Goal: Transaction & Acquisition: Purchase product/service

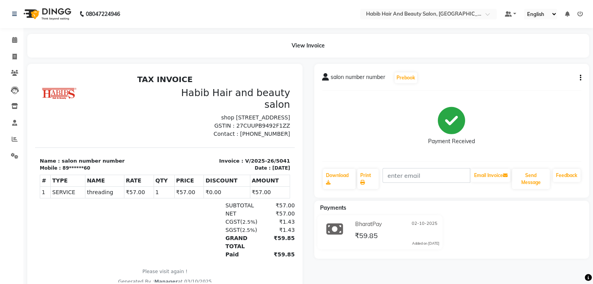
click at [579, 77] on button "button" at bounding box center [578, 78] width 5 height 8
click at [550, 73] on div "Cancel Invoice" at bounding box center [548, 73] width 39 height 10
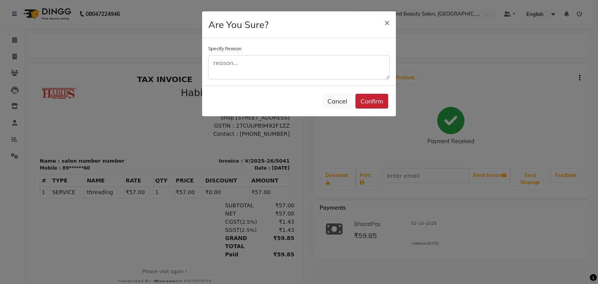
click at [377, 97] on button "Confirm" at bounding box center [372, 101] width 33 height 15
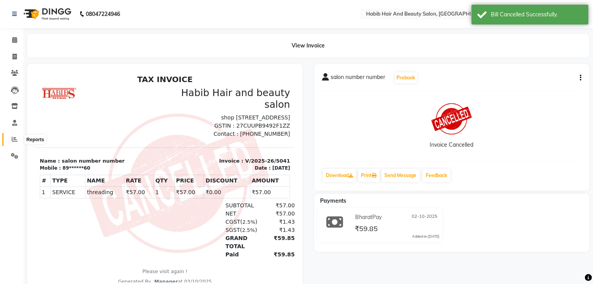
click at [17, 141] on icon at bounding box center [15, 139] width 6 height 6
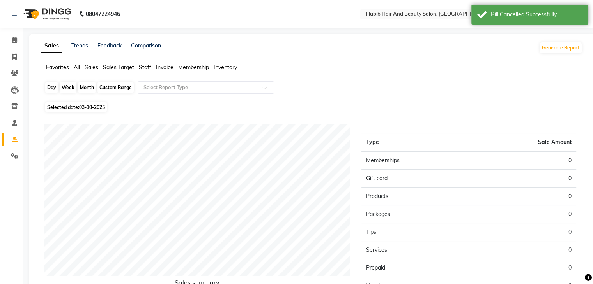
click at [51, 88] on div "Day" at bounding box center [51, 87] width 13 height 11
select select "10"
select select "2025"
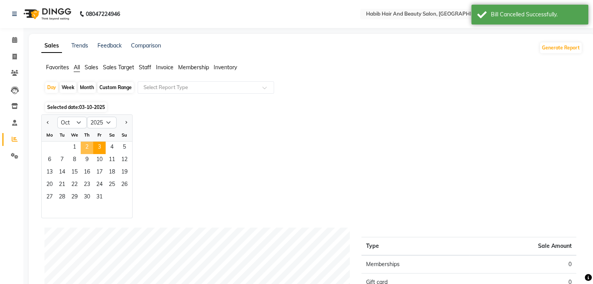
click at [88, 145] on span "2" at bounding box center [87, 148] width 12 height 12
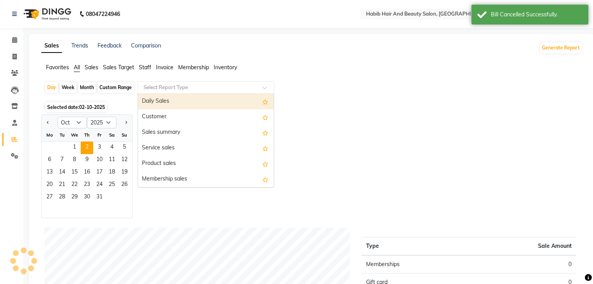
click at [187, 86] on input "text" at bounding box center [198, 88] width 112 height 8
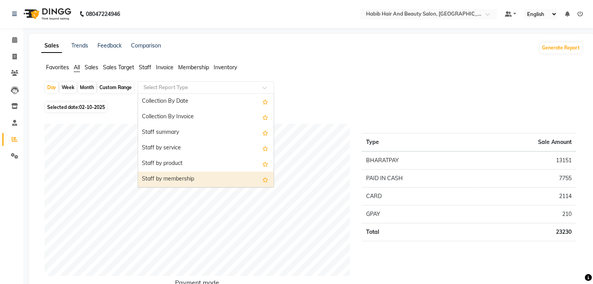
scroll to position [265, 0]
click at [215, 178] on div "Staff by customer service" at bounding box center [206, 180] width 136 height 16
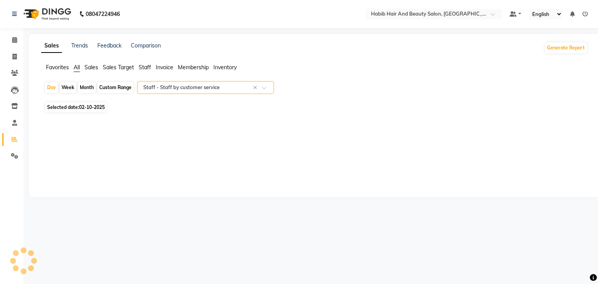
select select "csv"
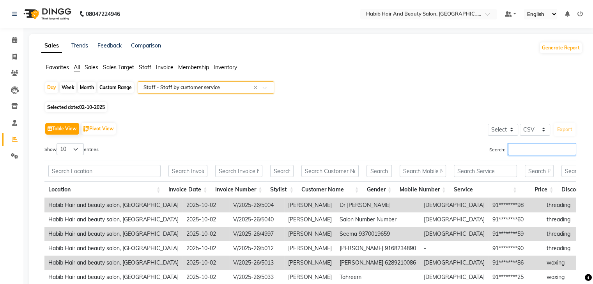
click at [527, 149] on input "Search:" at bounding box center [542, 149] width 68 height 12
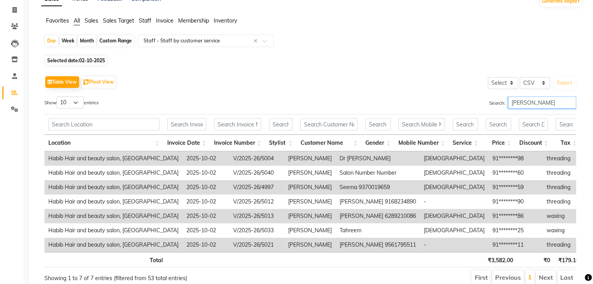
scroll to position [85, 0]
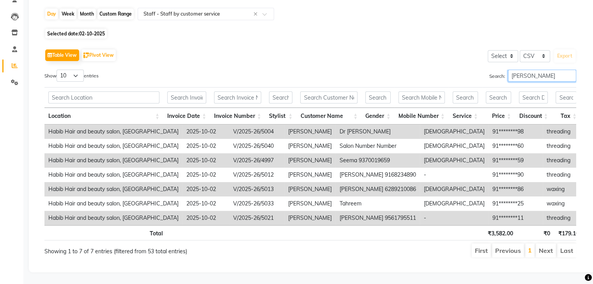
type input "vishakha"
click at [23, 131] on main "Sales Trends Feedback Comparison Generate Report Favorites All Sales Sales Targ…" at bounding box center [307, 122] width 569 height 324
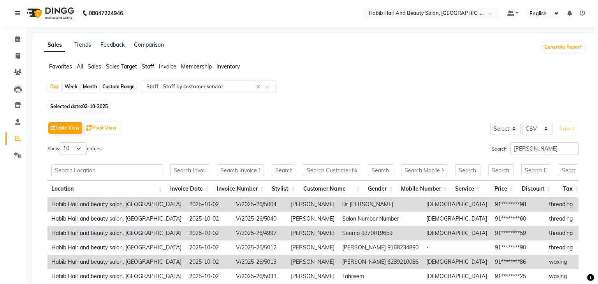
scroll to position [0, 0]
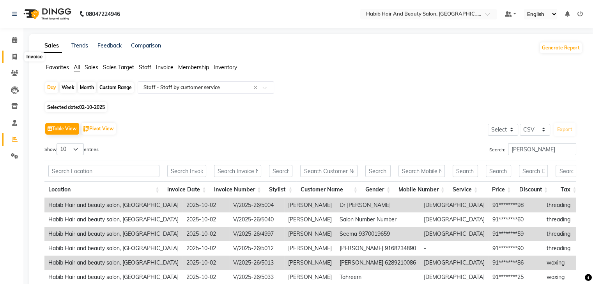
click at [19, 56] on span at bounding box center [15, 57] width 14 height 9
select select "service"
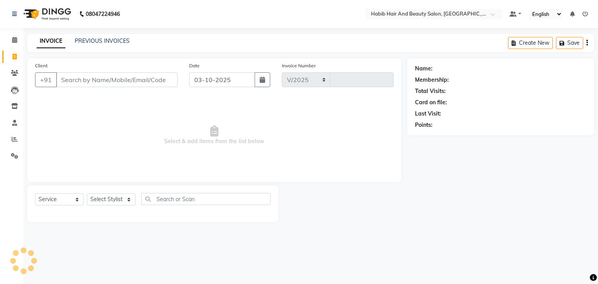
select select "8362"
type input "5042"
click at [14, 37] on icon at bounding box center [14, 40] width 5 height 6
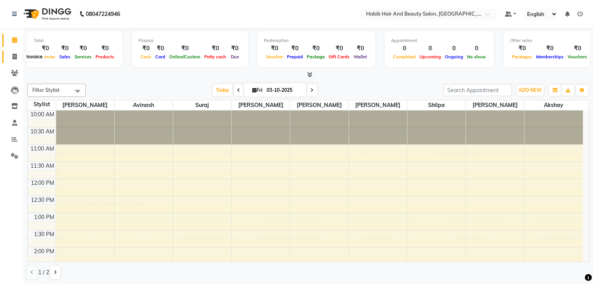
click at [11, 54] on span at bounding box center [15, 57] width 14 height 9
select select "8362"
select select "service"
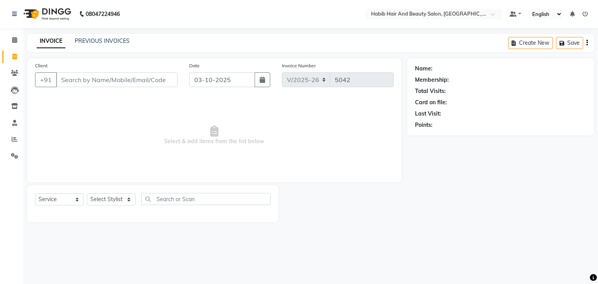
click at [74, 80] on input "Client" at bounding box center [117, 79] width 122 height 15
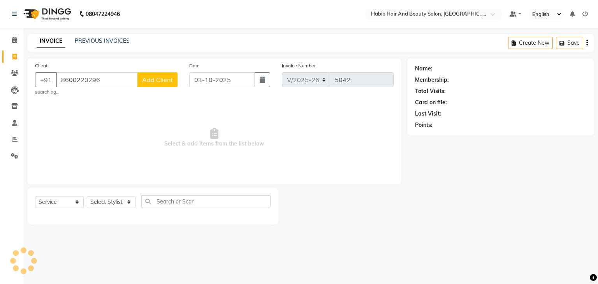
type input "8600220296"
click at [167, 74] on button "Add Client" at bounding box center [158, 79] width 40 height 15
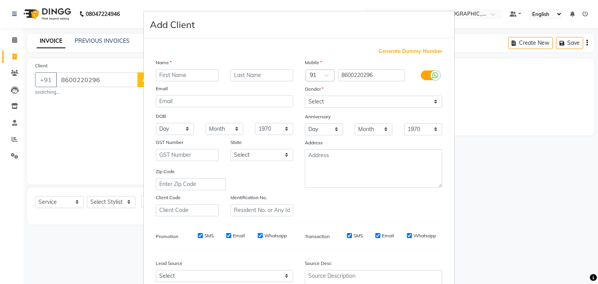
click at [171, 71] on input "text" at bounding box center [187, 75] width 63 height 12
type input "sweta"
click at [330, 101] on select "Select Male Female Other Prefer Not To Say" at bounding box center [374, 102] width 138 height 12
select select "female"
click at [305, 96] on select "Select Male Female Other Prefer Not To Say" at bounding box center [374, 102] width 138 height 12
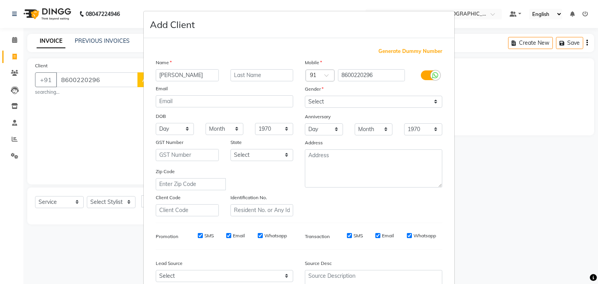
click at [296, 229] on div "Generate Dummy Number Name sweta Email DOB Day 01 02 03 04 05 06 07 08 09 10 11…" at bounding box center [299, 180] width 298 height 264
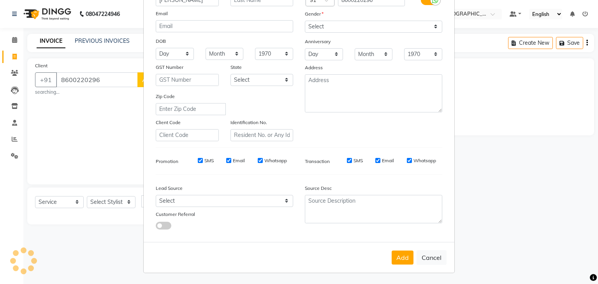
scroll to position [79, 0]
click at [398, 261] on button "Add" at bounding box center [403, 258] width 22 height 14
click at [398, 261] on div "Add Cancel" at bounding box center [299, 257] width 311 height 31
drag, startPoint x: 398, startPoint y: 261, endPoint x: 402, endPoint y: 258, distance: 5.2
click at [402, 258] on div "Add Cancel" at bounding box center [299, 257] width 311 height 31
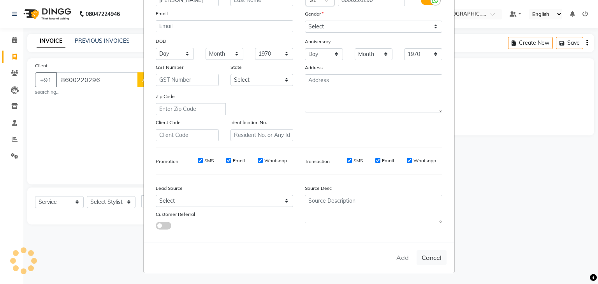
click at [402, 258] on div "Add Cancel" at bounding box center [299, 257] width 311 height 31
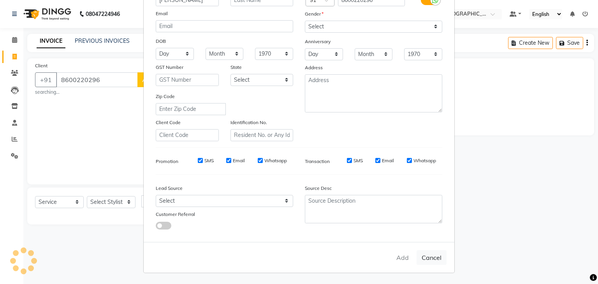
click at [500, 250] on ngb-modal-window "Add Client Generate Dummy Number Name sweta Email DOB Day 01 02 03 04 05 06 07 …" at bounding box center [299, 142] width 598 height 284
click at [400, 259] on button "Add" at bounding box center [403, 258] width 22 height 14
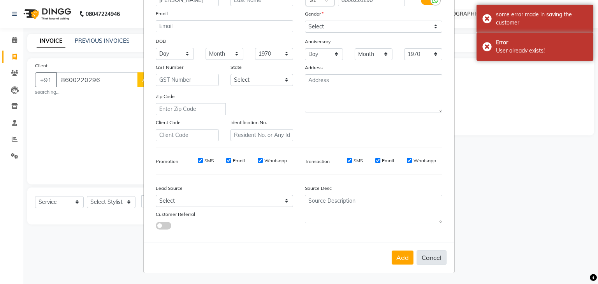
click at [432, 261] on button "Cancel" at bounding box center [432, 258] width 30 height 15
select select
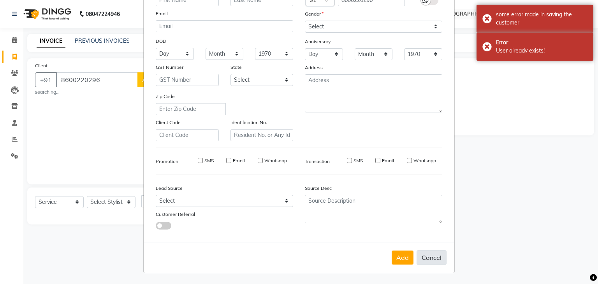
select select
checkbox input "false"
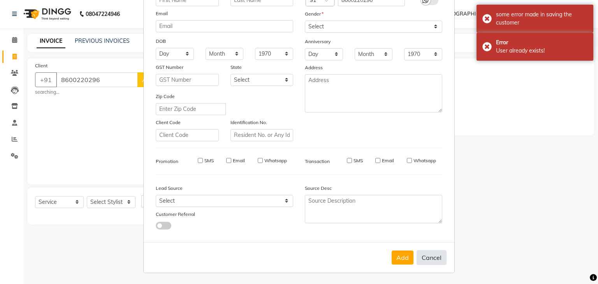
checkbox input "false"
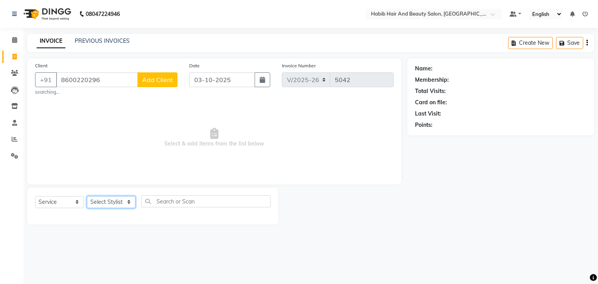
click at [129, 202] on select "Select Stylist akshay Avinash Debojit Manager Micheal sangeeta shilpa sujal Sur…" at bounding box center [111, 202] width 49 height 12
select select "81160"
click at [87, 197] on select "Select Stylist akshay Avinash Debojit Manager Micheal sangeeta shilpa sujal Sur…" at bounding box center [111, 202] width 49 height 12
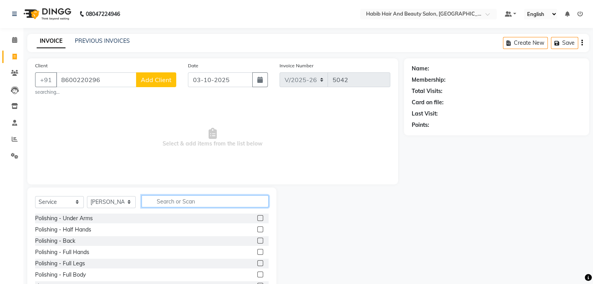
click at [222, 203] on input "text" at bounding box center [204, 202] width 127 height 12
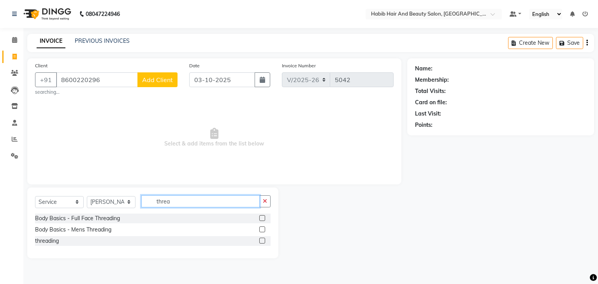
type input "threa"
click at [263, 240] on label at bounding box center [262, 241] width 6 height 6
click at [263, 240] on input "checkbox" at bounding box center [261, 241] width 5 height 5
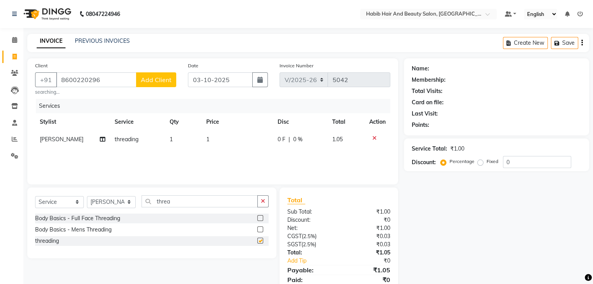
checkbox input "false"
click at [222, 142] on td "1" at bounding box center [236, 140] width 71 height 18
select select "81160"
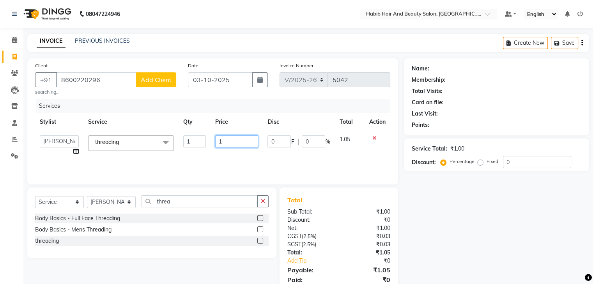
click at [222, 142] on input "1" at bounding box center [236, 142] width 43 height 12
type input "114"
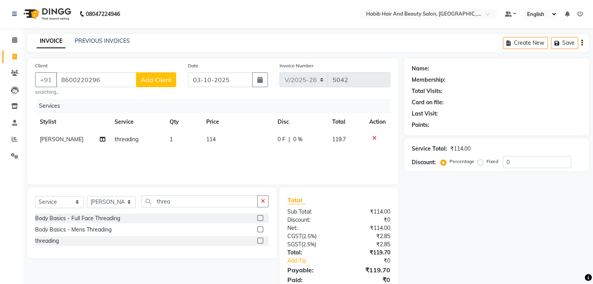
click at [165, 79] on span "Add Client" at bounding box center [156, 80] width 31 height 8
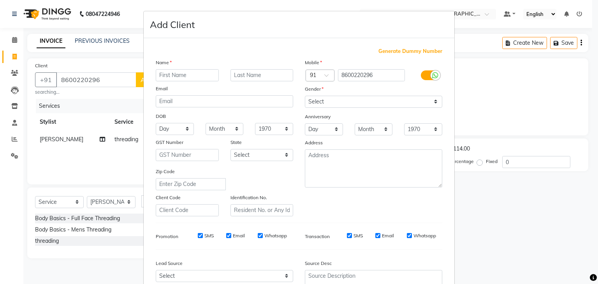
click at [300, 197] on div "Mobile Country Code × 91 8600220296 Gender Select Male Female Other Prefer Not …" at bounding box center [373, 137] width 149 height 158
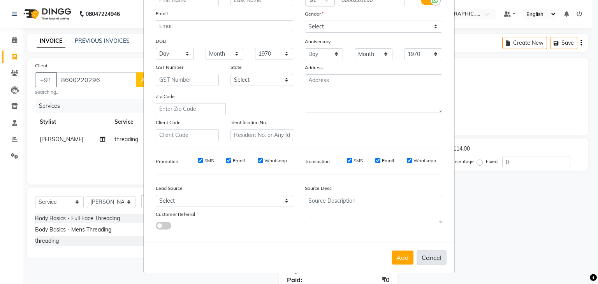
click at [428, 257] on button "Cancel" at bounding box center [432, 258] width 30 height 15
select select
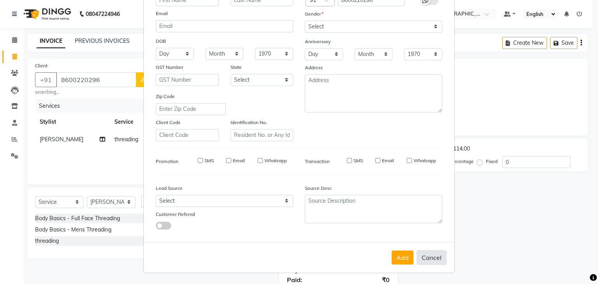
select select
checkbox input "false"
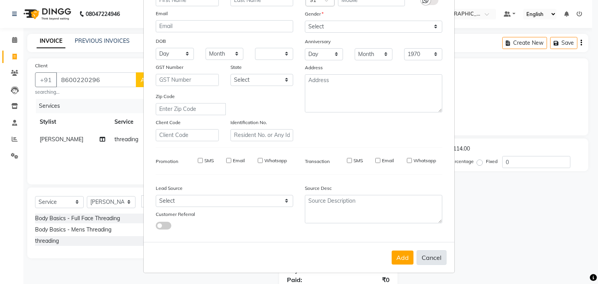
checkbox input "false"
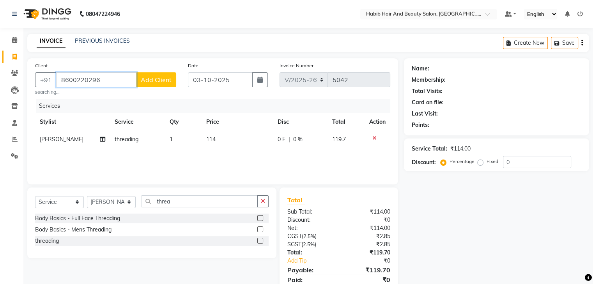
click at [111, 83] on input "8600220296" at bounding box center [96, 79] width 80 height 15
type input "8"
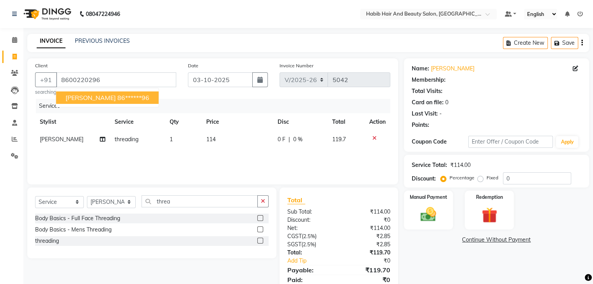
click at [117, 99] on ngb-highlight "86******96" at bounding box center [133, 98] width 32 height 8
type input "86******96"
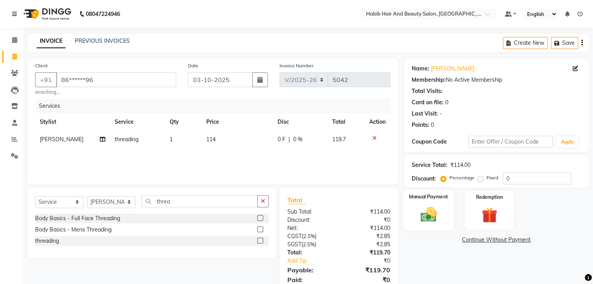
click at [438, 219] on img at bounding box center [428, 215] width 26 height 19
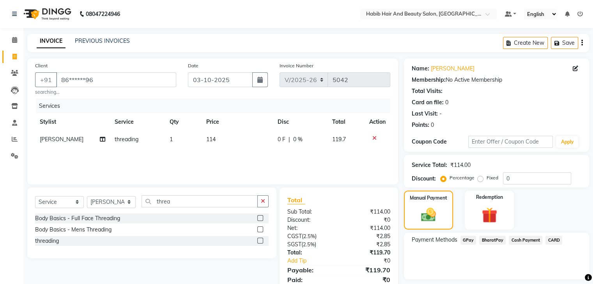
click at [496, 240] on span "BharatPay" at bounding box center [492, 240] width 26 height 9
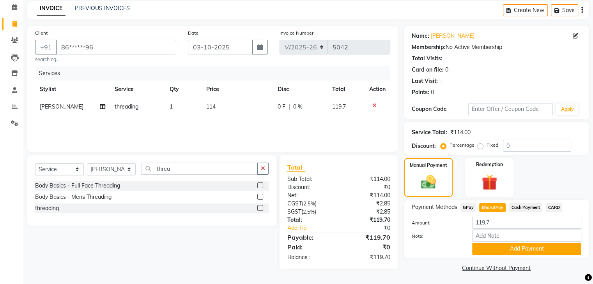
scroll to position [35, 0]
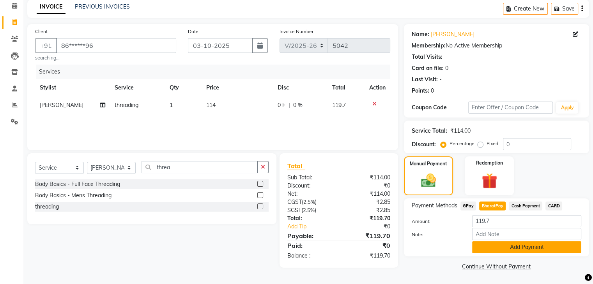
click at [546, 244] on button "Add Payment" at bounding box center [526, 248] width 109 height 12
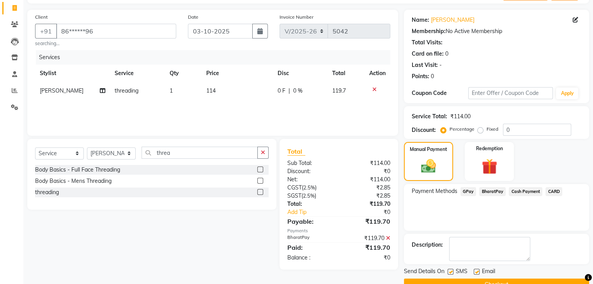
scroll to position [67, 0]
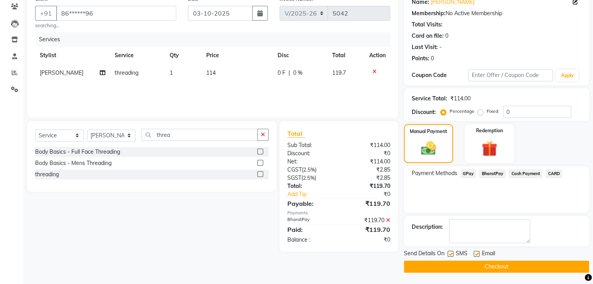
click at [501, 268] on button "Checkout" at bounding box center [496, 267] width 185 height 12
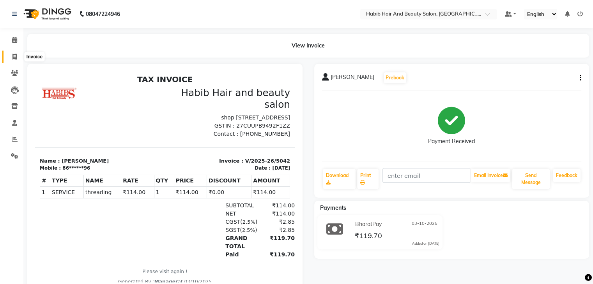
click at [11, 54] on span at bounding box center [15, 57] width 14 height 9
select select "8362"
select select "service"
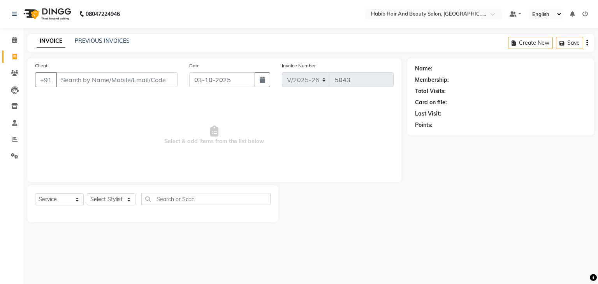
click at [81, 74] on input "Client" at bounding box center [117, 79] width 122 height 15
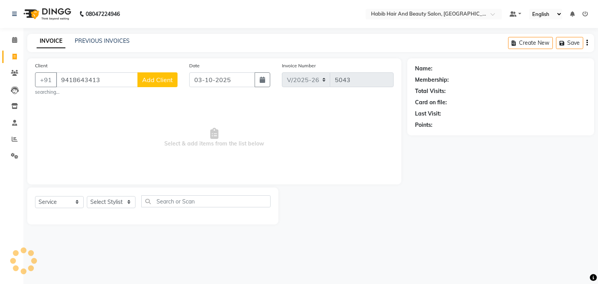
type input "9418643413"
click at [172, 80] on span "Add Client" at bounding box center [157, 80] width 31 height 8
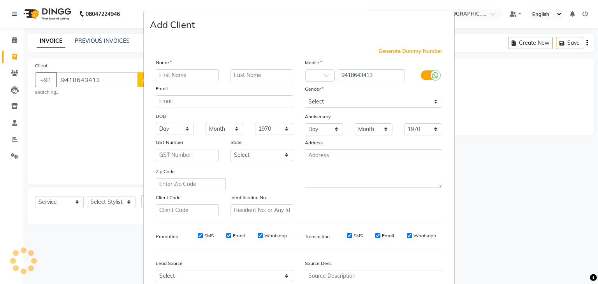
click at [194, 77] on input "text" at bounding box center [187, 75] width 63 height 12
type input "avanti"
click at [337, 98] on select "Select Male Female Other Prefer Not To Say" at bounding box center [374, 102] width 138 height 12
select select "female"
click at [305, 96] on select "Select Male Female Other Prefer Not To Say" at bounding box center [374, 102] width 138 height 12
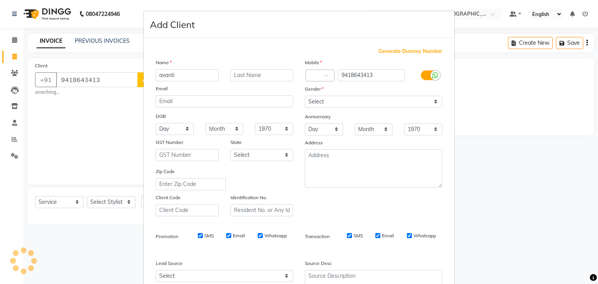
click at [291, 177] on div "Zip Code" at bounding box center [224, 179] width 149 height 23
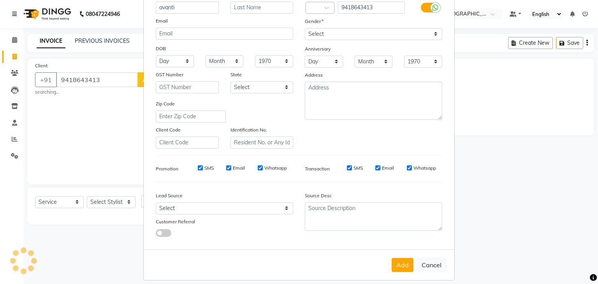
scroll to position [79, 0]
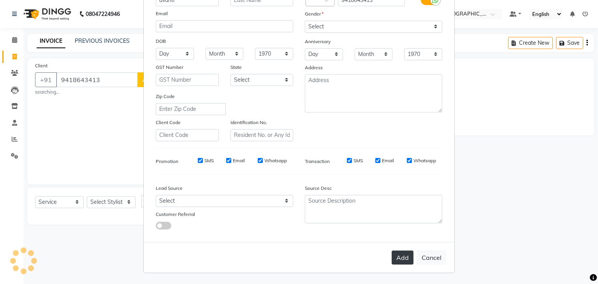
click at [406, 257] on button "Add" at bounding box center [403, 258] width 22 height 14
click at [422, 256] on button "Cancel" at bounding box center [432, 258] width 30 height 15
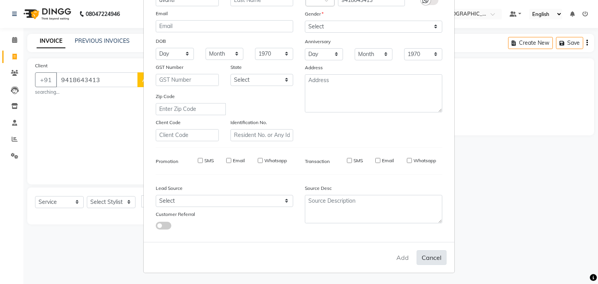
select select
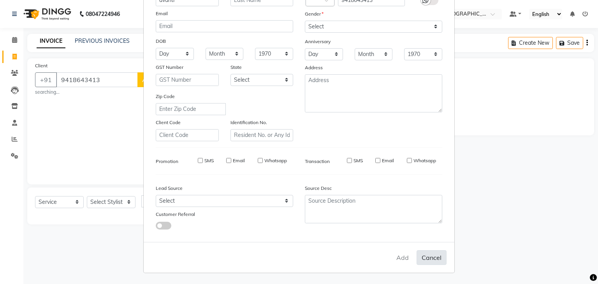
select select
checkbox input "false"
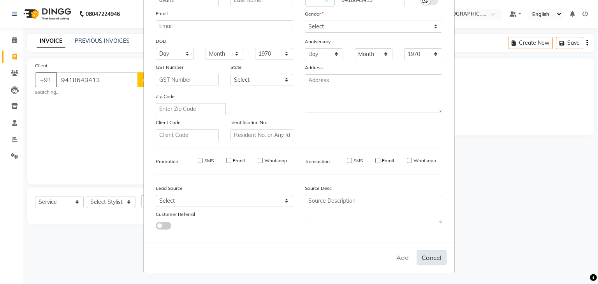
checkbox input "false"
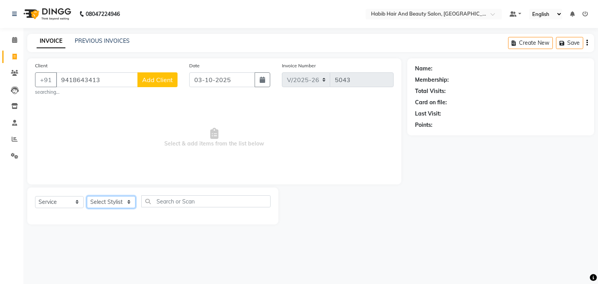
click at [128, 203] on select "Select Stylist akshay Avinash Debojit Manager Micheal sangeeta shilpa sujal Sur…" at bounding box center [111, 202] width 49 height 12
select select "81160"
click at [87, 197] on select "Select Stylist akshay Avinash Debojit Manager Micheal sangeeta shilpa sujal Sur…" at bounding box center [111, 202] width 49 height 12
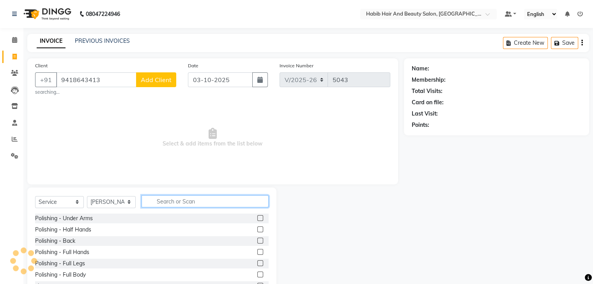
click at [171, 203] on input "text" at bounding box center [204, 202] width 127 height 12
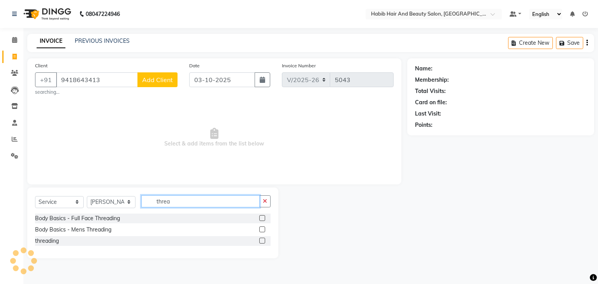
type input "threa"
click at [262, 242] on label at bounding box center [262, 241] width 6 height 6
click at [262, 242] on input "checkbox" at bounding box center [261, 241] width 5 height 5
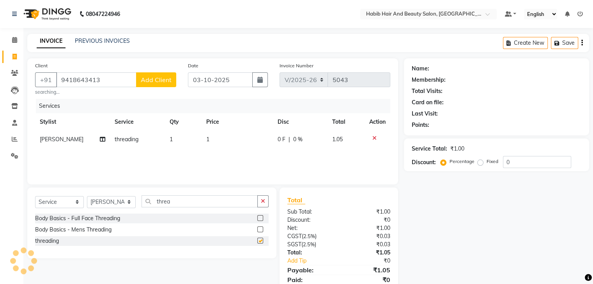
checkbox input "false"
click at [228, 142] on td "1" at bounding box center [236, 140] width 71 height 18
select select "81160"
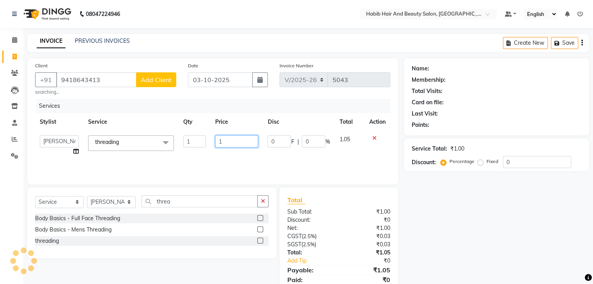
click at [228, 142] on input "1" at bounding box center [236, 142] width 43 height 12
type input "114"
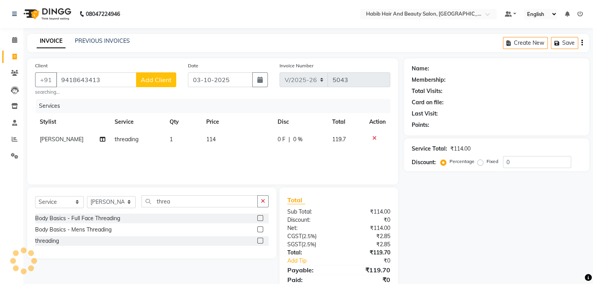
click at [158, 78] on span "Add Client" at bounding box center [156, 80] width 31 height 8
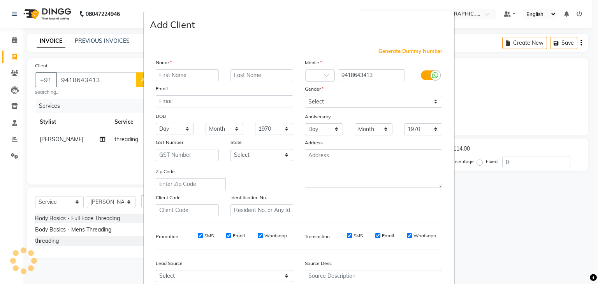
click at [160, 78] on input "text" at bounding box center [187, 75] width 63 height 12
type input "avanti"
click at [320, 104] on select "Select Male Female Other Prefer Not To Say" at bounding box center [374, 102] width 138 height 12
select select "female"
click at [305, 96] on select "Select Male Female Other Prefer Not To Say" at bounding box center [374, 102] width 138 height 12
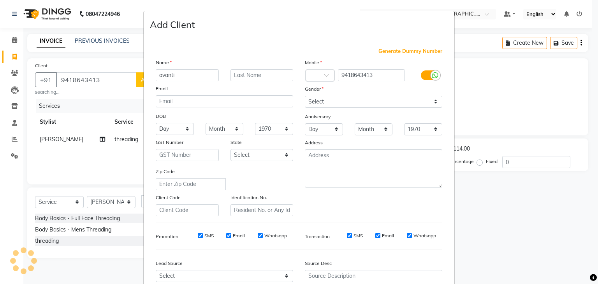
click at [287, 173] on div "Zip Code" at bounding box center [224, 179] width 149 height 23
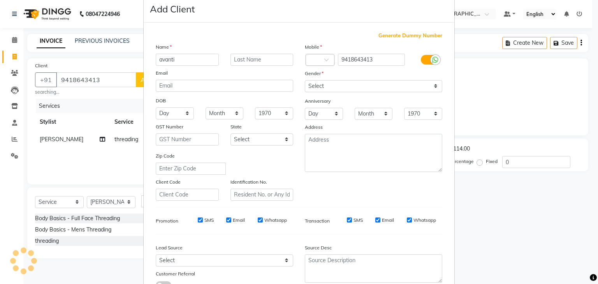
click at [287, 173] on div "Zip Code" at bounding box center [224, 163] width 149 height 23
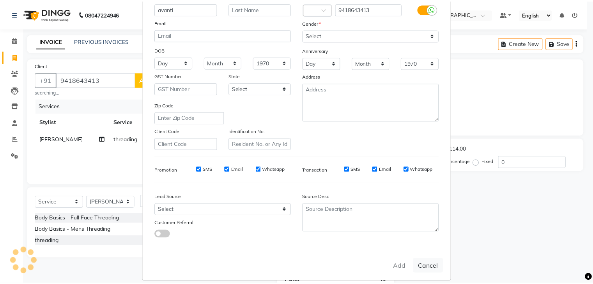
scroll to position [78, 0]
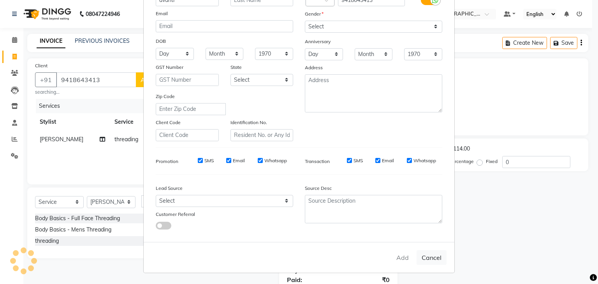
click at [400, 259] on div "Add Cancel" at bounding box center [299, 257] width 311 height 31
drag, startPoint x: 400, startPoint y: 259, endPoint x: 435, endPoint y: 261, distance: 35.1
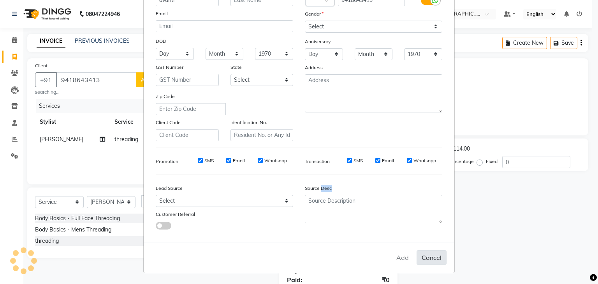
click at [435, 261] on div "Add Cancel" at bounding box center [299, 257] width 311 height 31
click at [435, 261] on button "Cancel" at bounding box center [432, 258] width 30 height 15
select select
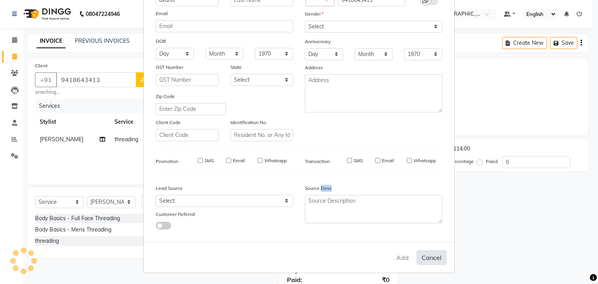
select select
checkbox input "false"
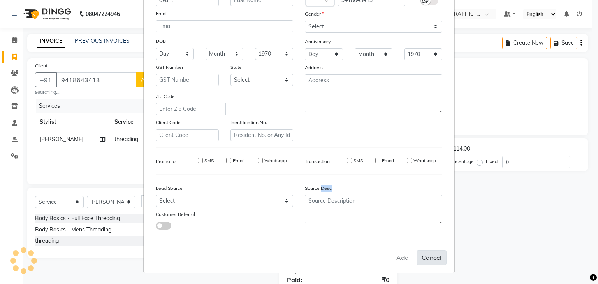
checkbox input "false"
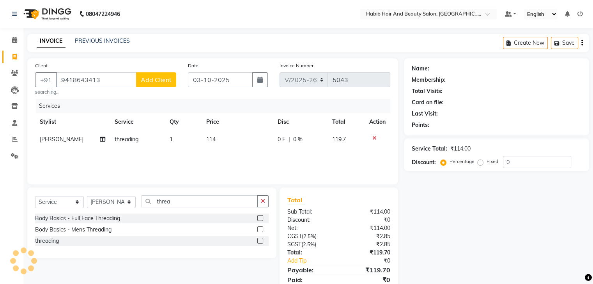
click at [437, 223] on div "Name: Membership: Total Visits: Card on file: Last Visit: Points: Service Total…" at bounding box center [499, 180] width 191 height 244
click at [111, 82] on input "9418643413" at bounding box center [96, 79] width 80 height 15
type input "9"
type input "salon num"
click at [373, 139] on icon at bounding box center [374, 138] width 4 height 5
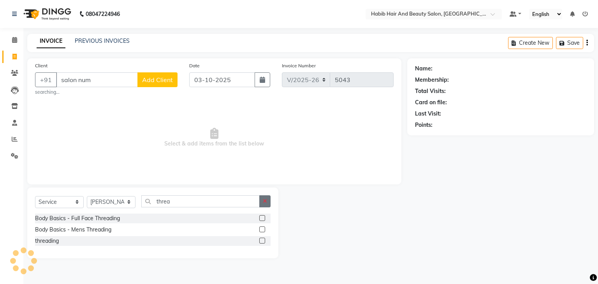
click at [265, 201] on icon "button" at bounding box center [265, 201] width 4 height 5
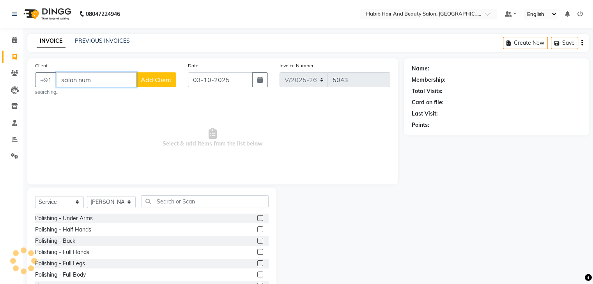
click at [113, 84] on input "salon num" at bounding box center [96, 79] width 80 height 15
type input "s"
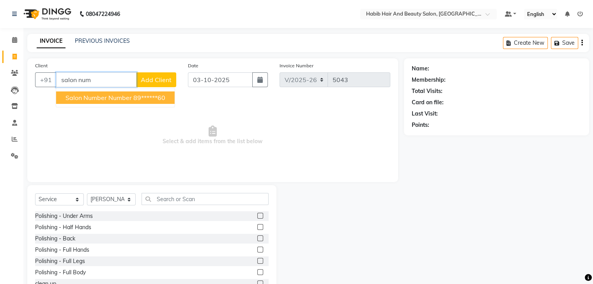
click at [120, 95] on span "salon number number" at bounding box center [98, 98] width 66 height 8
type input "89******60"
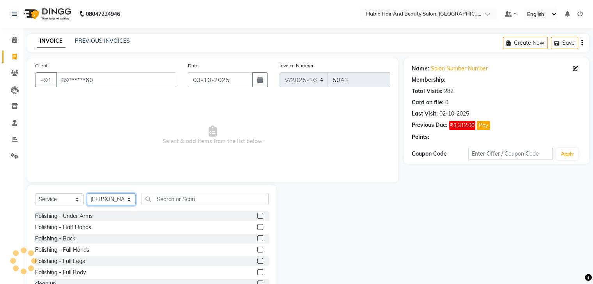
click at [127, 200] on select "Select Stylist akshay Avinash Debojit Manager Micheal sangeeta shilpa sujal Sur…" at bounding box center [111, 200] width 49 height 12
click at [87, 194] on select "Select Stylist akshay Avinash Debojit Manager Micheal sangeeta shilpa sujal Sur…" at bounding box center [111, 200] width 49 height 12
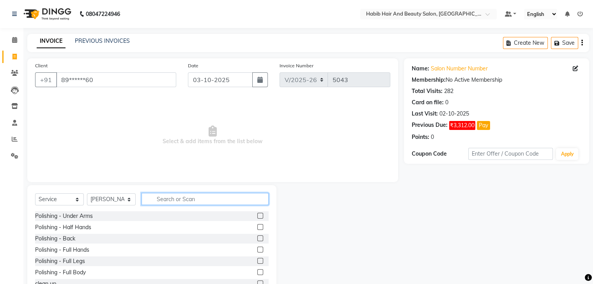
click at [170, 198] on input "text" at bounding box center [204, 199] width 127 height 12
click at [179, 197] on input "text" at bounding box center [204, 199] width 127 height 12
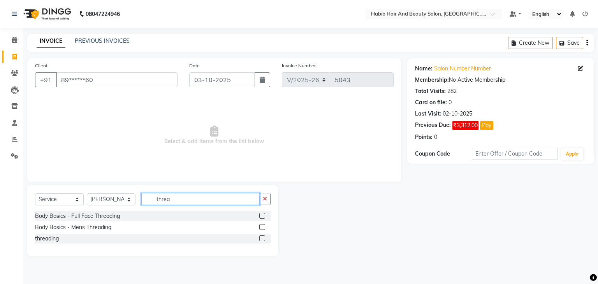
type input "threa"
click at [262, 240] on label at bounding box center [262, 239] width 6 height 6
click at [262, 240] on input "checkbox" at bounding box center [261, 239] width 5 height 5
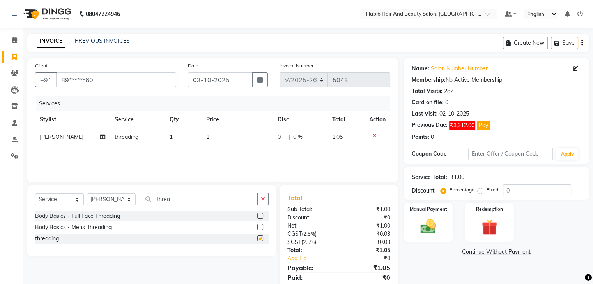
checkbox input "false"
click at [229, 135] on td "1" at bounding box center [236, 138] width 71 height 18
select select "81160"
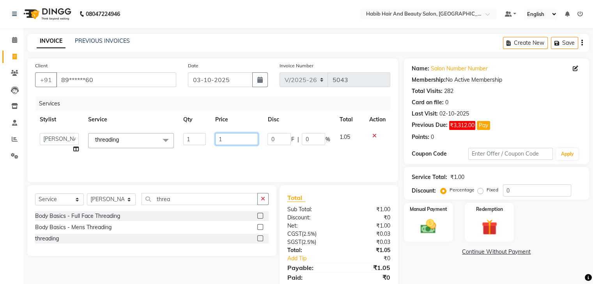
click at [229, 135] on input "1" at bounding box center [236, 139] width 43 height 12
type input "114"
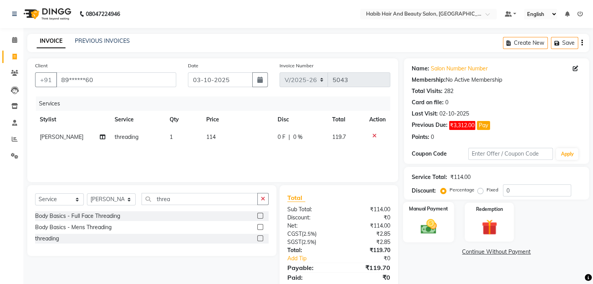
click at [426, 220] on img at bounding box center [428, 227] width 26 height 19
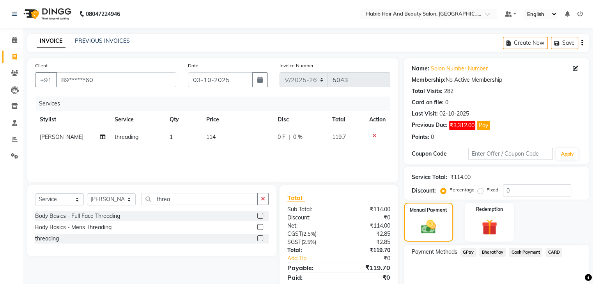
click at [485, 253] on span "BharatPay" at bounding box center [492, 252] width 26 height 9
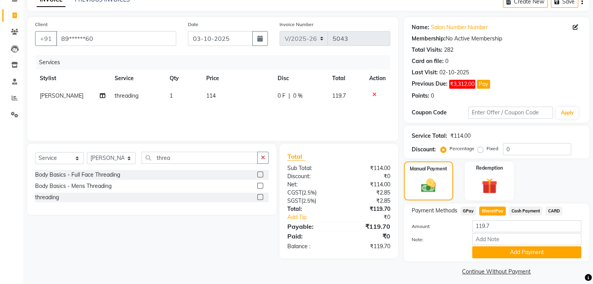
scroll to position [47, 0]
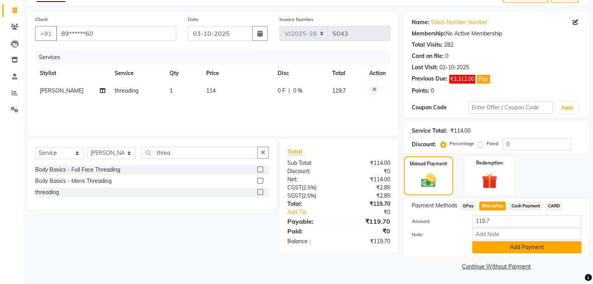
click at [535, 245] on button "Add Payment" at bounding box center [526, 248] width 109 height 12
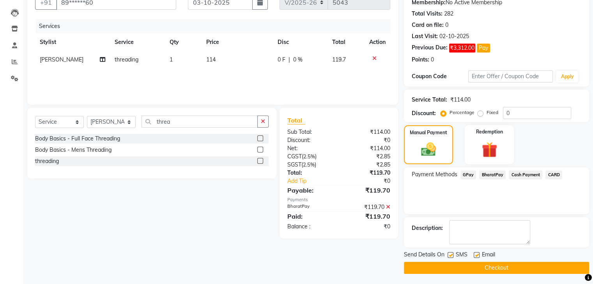
scroll to position [78, 0]
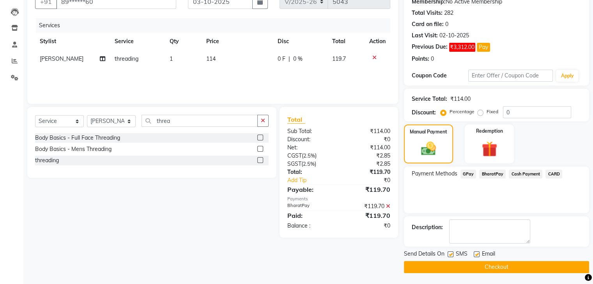
click at [547, 263] on button "Checkout" at bounding box center [496, 267] width 185 height 12
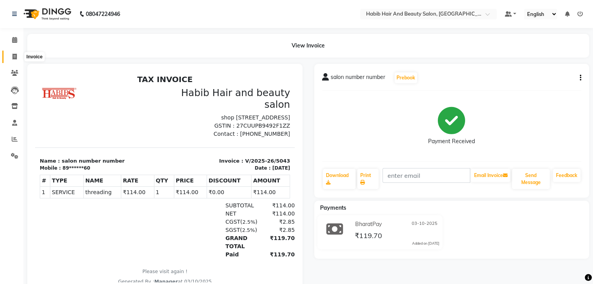
click at [14, 54] on icon at bounding box center [14, 57] width 4 height 6
select select "service"
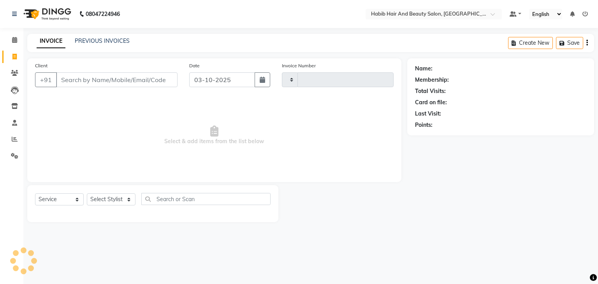
click at [78, 81] on input "Client" at bounding box center [117, 79] width 122 height 15
type input "94186434"
type input "5044"
select select "8362"
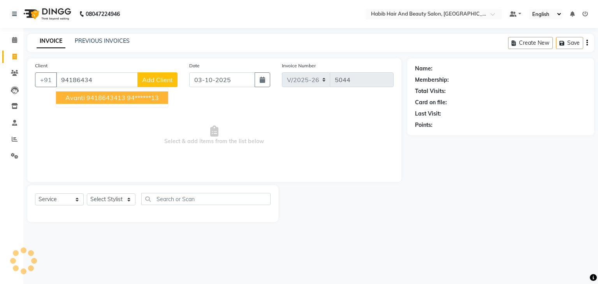
click at [86, 96] on span "avanti 9418643413" at bounding box center [95, 98] width 60 height 8
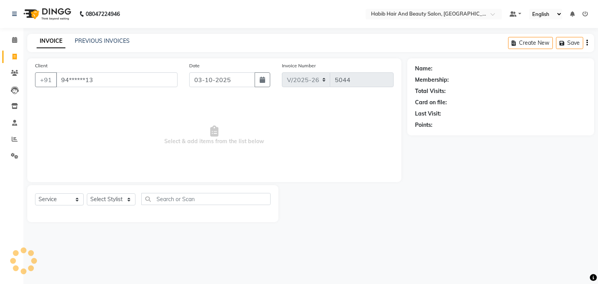
type input "94******13"
click at [126, 195] on select "Select Stylist akshay Avinash Debojit Manager Micheal sangeeta shilpa sujal Sur…" at bounding box center [111, 200] width 49 height 12
select select "81160"
click at [87, 194] on select "Select Stylist akshay Avinash Debojit Manager Micheal sangeeta shilpa sujal Sur…" at bounding box center [111, 200] width 49 height 12
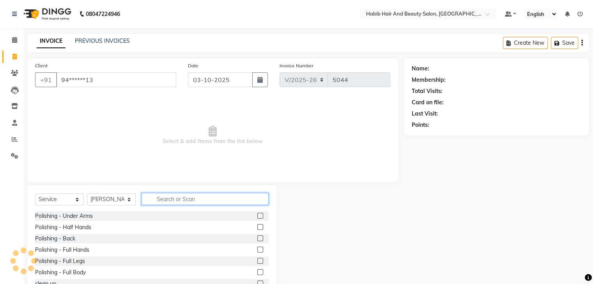
click at [169, 198] on input "text" at bounding box center [204, 199] width 127 height 12
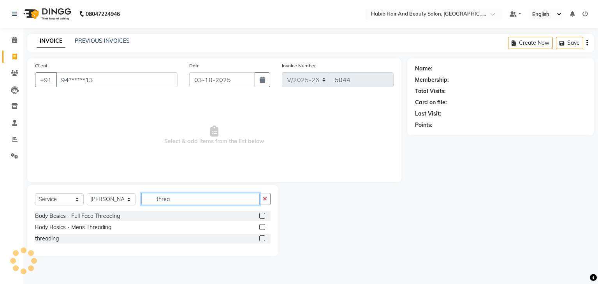
type input "threa"
click at [263, 238] on label at bounding box center [262, 239] width 6 height 6
click at [263, 238] on input "checkbox" at bounding box center [261, 239] width 5 height 5
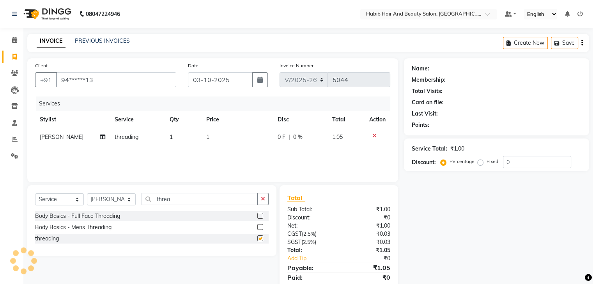
checkbox input "false"
click at [227, 140] on td "1" at bounding box center [236, 138] width 71 height 18
select select "81160"
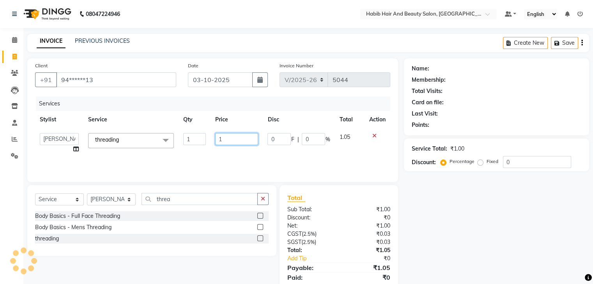
click at [227, 140] on input "1" at bounding box center [236, 139] width 43 height 12
type input "114"
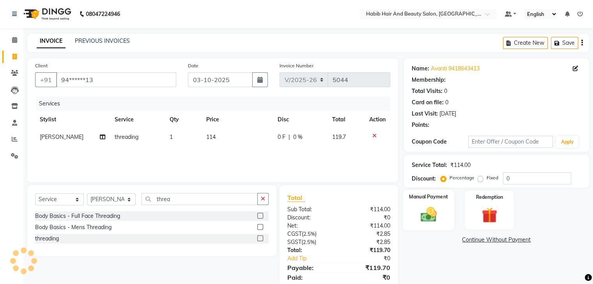
click at [425, 212] on img at bounding box center [428, 215] width 26 height 19
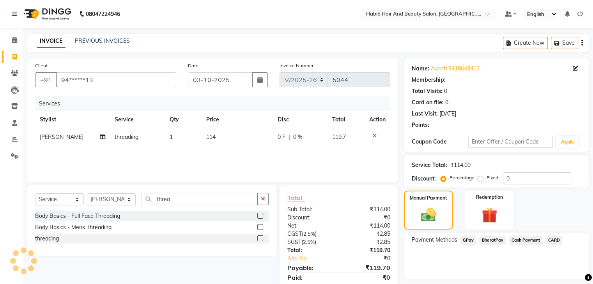
click at [488, 240] on span "BharatPay" at bounding box center [492, 240] width 26 height 9
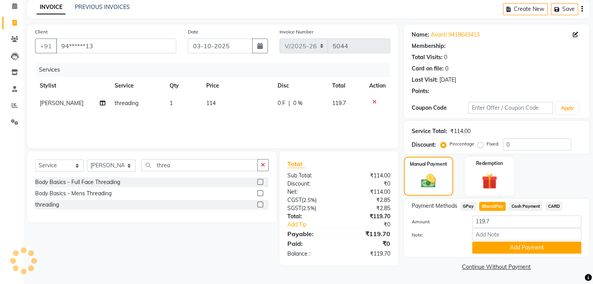
scroll to position [35, 0]
click at [544, 247] on button "Add Payment" at bounding box center [526, 248] width 109 height 12
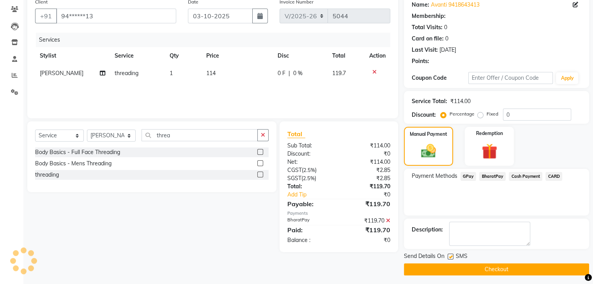
scroll to position [67, 0]
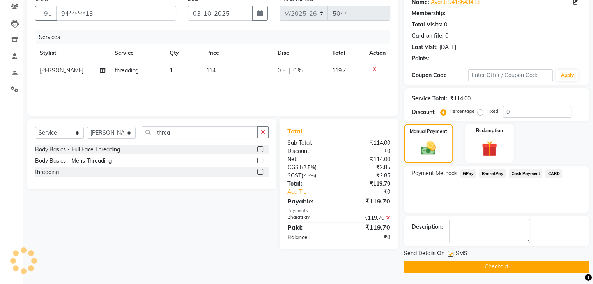
click at [535, 263] on button "Checkout" at bounding box center [496, 267] width 185 height 12
click at [465, 266] on button "Checkout" at bounding box center [496, 267] width 185 height 12
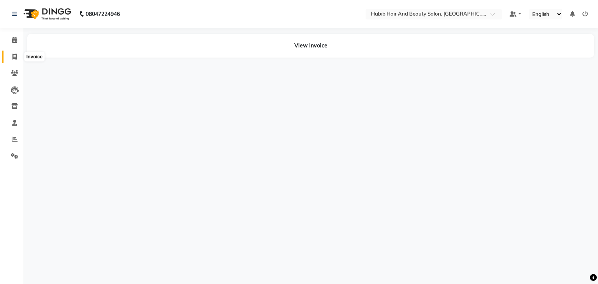
click at [16, 54] on icon at bounding box center [14, 57] width 4 height 6
select select "service"
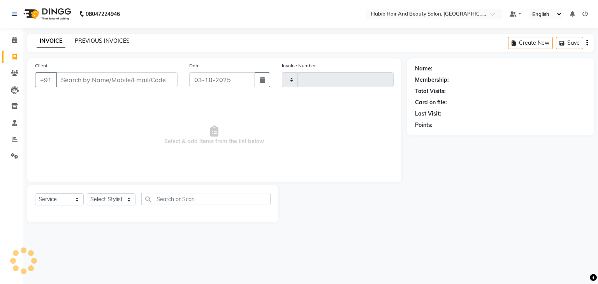
type input "5047"
click at [94, 41] on link "PREVIOUS INVOICES" at bounding box center [102, 40] width 55 height 7
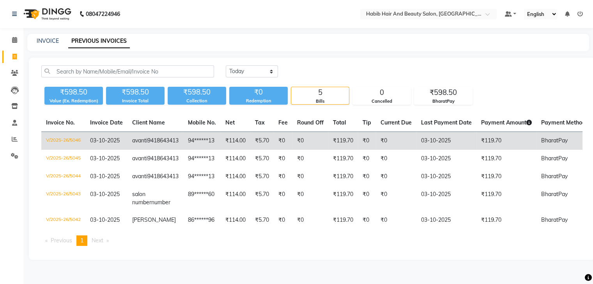
click at [194, 139] on td "94******13" at bounding box center [201, 141] width 37 height 18
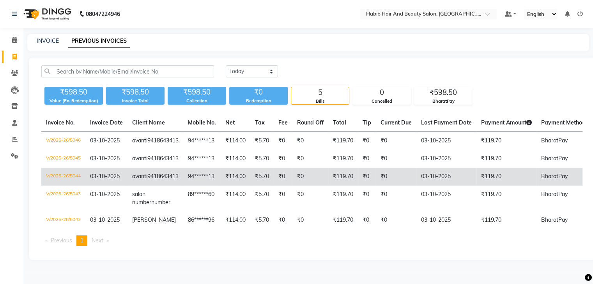
click at [229, 186] on td "₹114.00" at bounding box center [236, 177] width 30 height 18
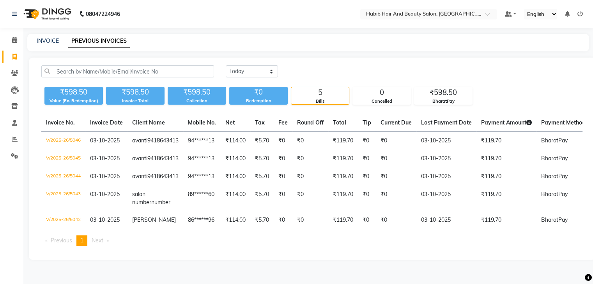
click at [46, 37] on div "INVOICE" at bounding box center [48, 41] width 22 height 8
click at [43, 40] on link "INVOICE" at bounding box center [48, 40] width 22 height 7
select select "8362"
select select "service"
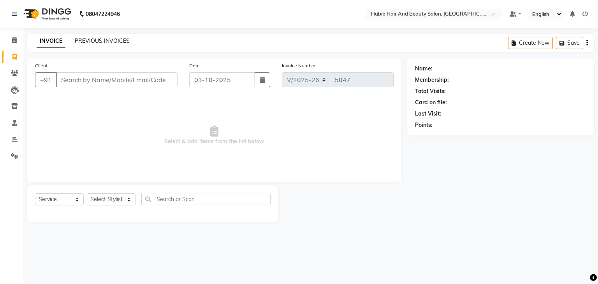
click at [101, 39] on link "PREVIOUS INVOICES" at bounding box center [102, 40] width 55 height 7
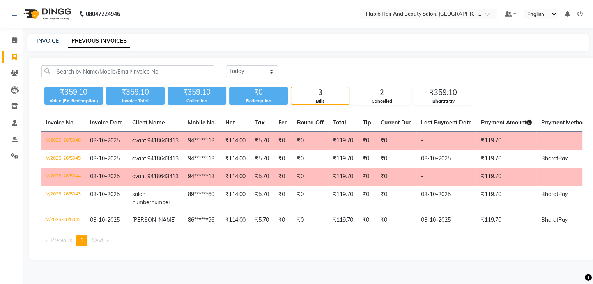
click at [43, 36] on div "INVOICE PREVIOUS INVOICES" at bounding box center [307, 43] width 561 height 18
click at [43, 41] on link "INVOICE" at bounding box center [48, 40] width 22 height 7
select select "service"
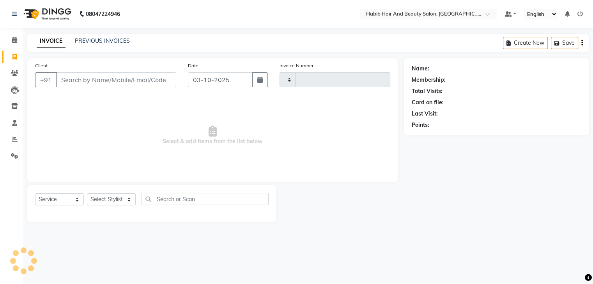
type input "5047"
select select "8362"
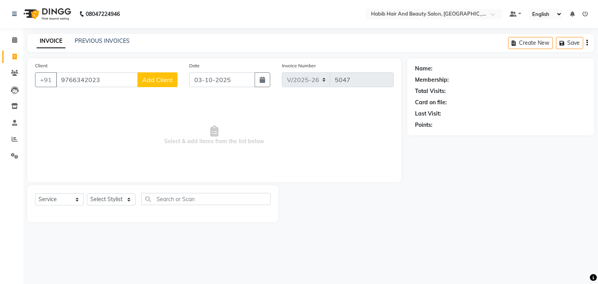
type input "9766342023"
click at [165, 80] on span "Add Client" at bounding box center [157, 80] width 31 height 8
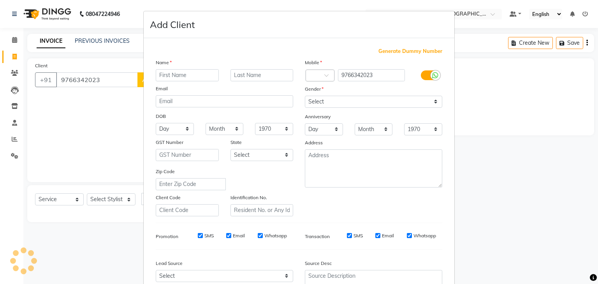
click at [193, 76] on input "text" at bounding box center [187, 75] width 63 height 12
type input "archana"
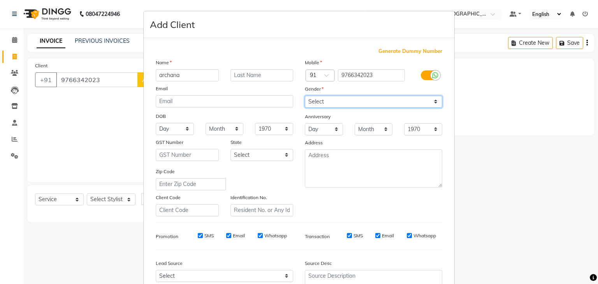
click at [334, 104] on select "Select Male Female Other Prefer Not To Say" at bounding box center [374, 102] width 138 height 12
select select "female"
click at [305, 96] on select "Select Male Female Other Prefer Not To Say" at bounding box center [374, 102] width 138 height 12
click at [275, 172] on div "Zip Code" at bounding box center [224, 179] width 149 height 23
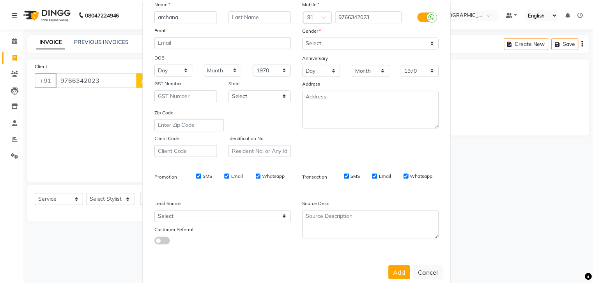
scroll to position [79, 0]
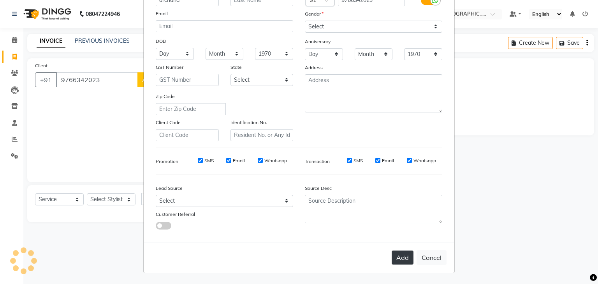
click at [400, 260] on button "Add" at bounding box center [403, 258] width 22 height 14
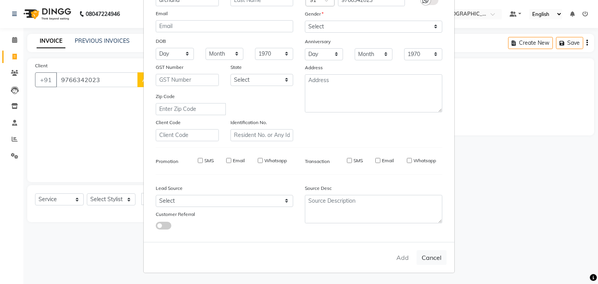
type input "97******23"
select select
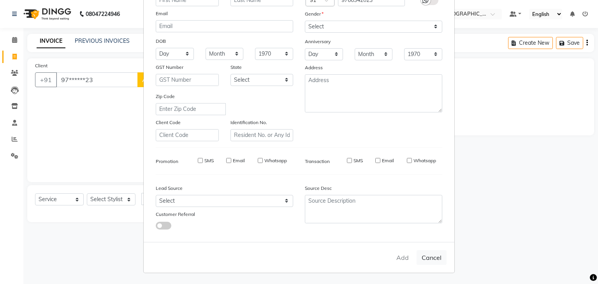
select select
checkbox input "false"
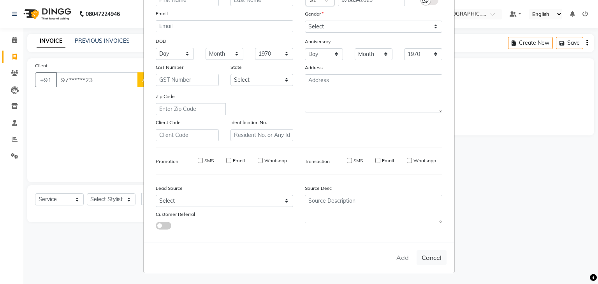
checkbox input "false"
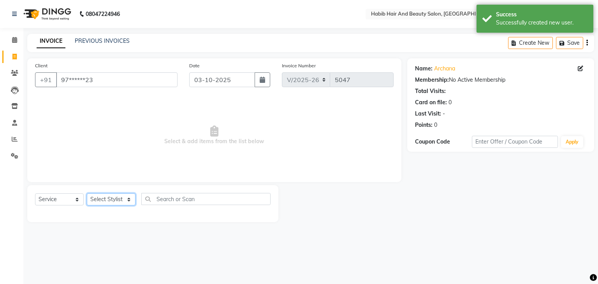
click at [126, 201] on select "Select Stylist akshay Avinash Debojit Manager Micheal sangeeta shilpa sujal Sur…" at bounding box center [111, 200] width 49 height 12
select select "81161"
click at [87, 194] on select "Select Stylist akshay Avinash Debojit Manager Micheal sangeeta shilpa sujal Sur…" at bounding box center [111, 200] width 49 height 12
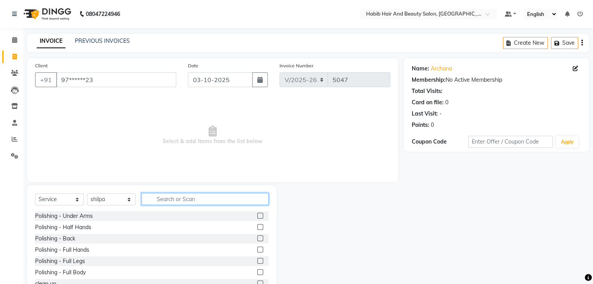
click at [164, 201] on input "text" at bounding box center [204, 199] width 127 height 12
type input "wax"
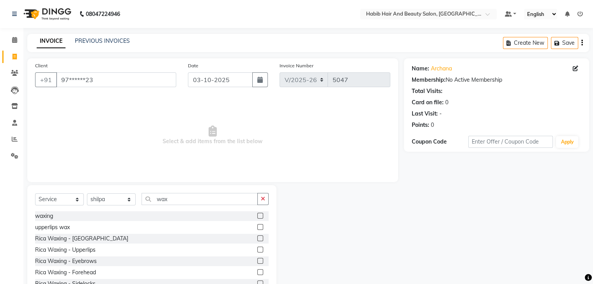
click at [257, 215] on label at bounding box center [260, 216] width 6 height 6
click at [257, 215] on input "checkbox" at bounding box center [259, 216] width 5 height 5
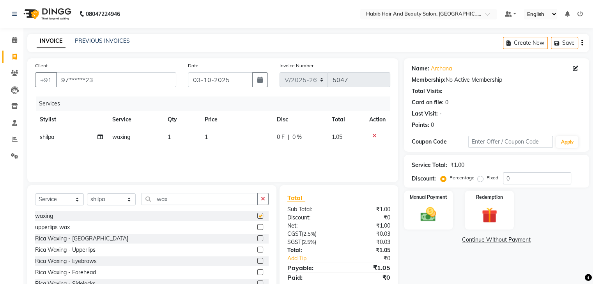
checkbox input "false"
click at [231, 141] on td "1" at bounding box center [236, 138] width 72 height 18
select select "81161"
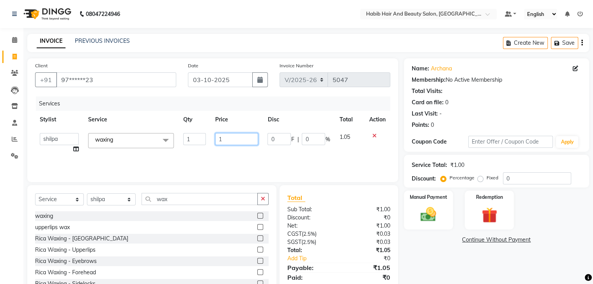
click at [231, 141] on input "1" at bounding box center [236, 139] width 43 height 12
type input "2100"
click at [129, 198] on select "Select Stylist akshay Avinash Debojit Manager Micheal sangeeta shilpa sujal Sur…" at bounding box center [111, 200] width 49 height 12
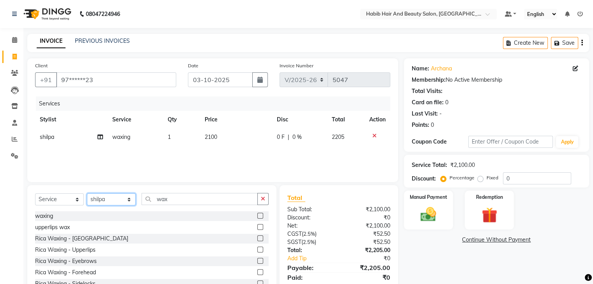
select select "81157"
click at [87, 194] on select "Select Stylist akshay Avinash Debojit Manager Micheal sangeeta shilpa sujal Sur…" at bounding box center [111, 200] width 49 height 12
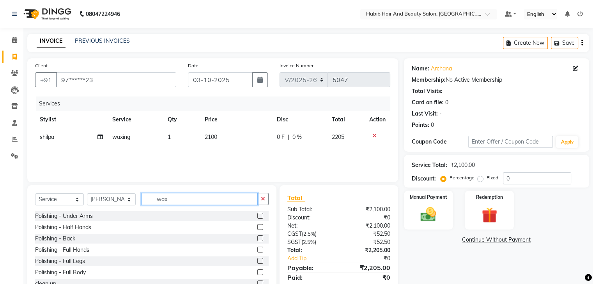
click at [178, 195] on input "wax" at bounding box center [199, 199] width 116 height 12
type input "w"
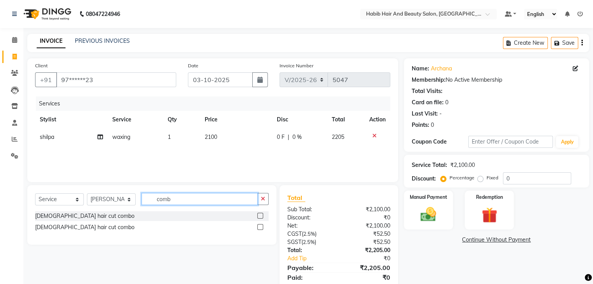
type input "comb"
click at [259, 227] on label at bounding box center [260, 227] width 6 height 6
click at [259, 227] on input "checkbox" at bounding box center [259, 227] width 5 height 5
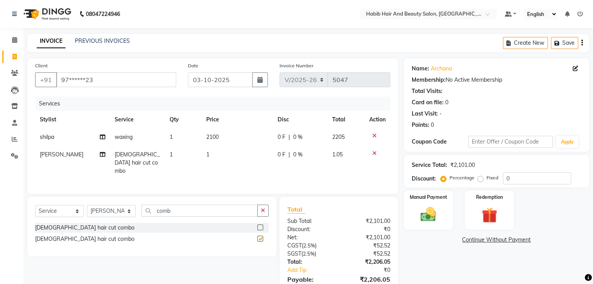
checkbox input "false"
click at [126, 212] on select "Select Stylist akshay Avinash Debojit Manager Micheal sangeeta shilpa sujal Sur…" at bounding box center [111, 211] width 49 height 12
select select "81158"
click at [87, 205] on select "Select Stylist akshay Avinash Debojit Manager Micheal sangeeta shilpa sujal Sur…" at bounding box center [111, 211] width 49 height 12
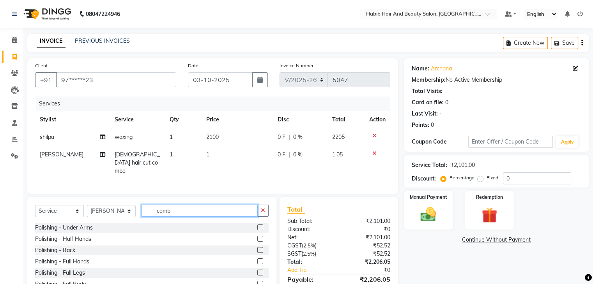
click at [191, 205] on input "comb" at bounding box center [199, 211] width 116 height 12
type input "c"
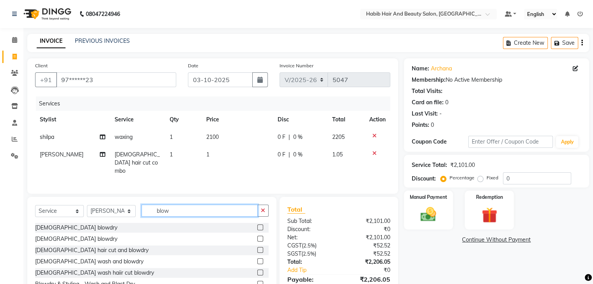
type input "blow"
click at [257, 248] on label at bounding box center [260, 250] width 6 height 6
click at [257, 248] on input "checkbox" at bounding box center [259, 250] width 5 height 5
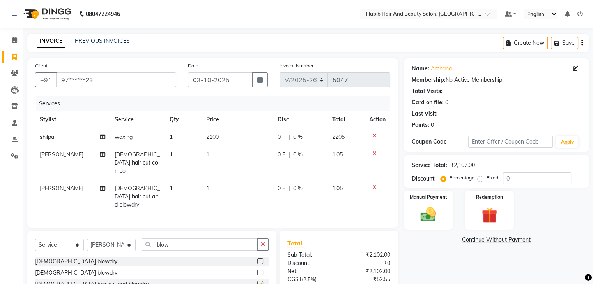
checkbox input "false"
click at [226, 157] on td "1" at bounding box center [236, 163] width 71 height 34
select select "81157"
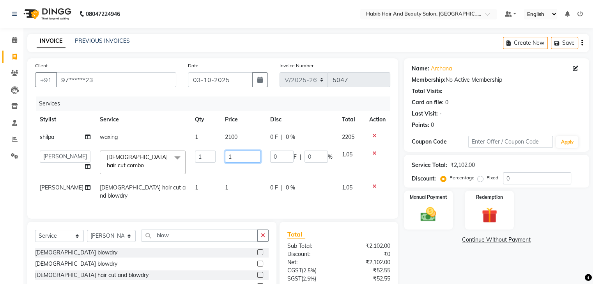
click at [226, 157] on input "1" at bounding box center [243, 157] width 36 height 12
type input "600"
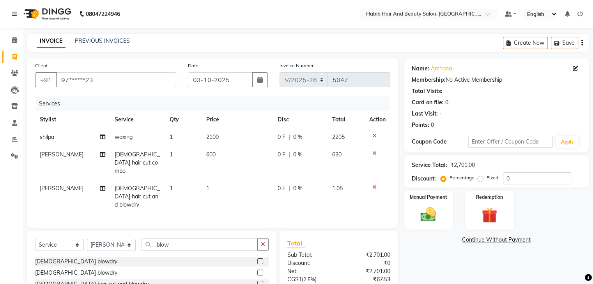
click at [238, 180] on td "1" at bounding box center [236, 197] width 71 height 34
select select "81158"
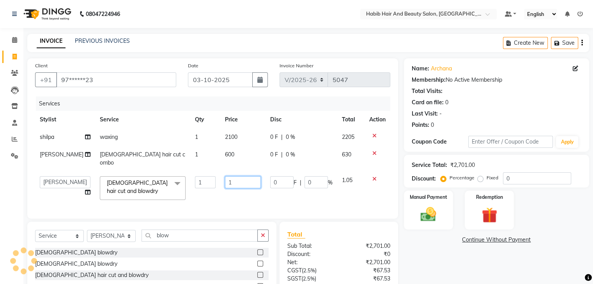
click at [238, 178] on input "1" at bounding box center [243, 183] width 36 height 12
type input "400"
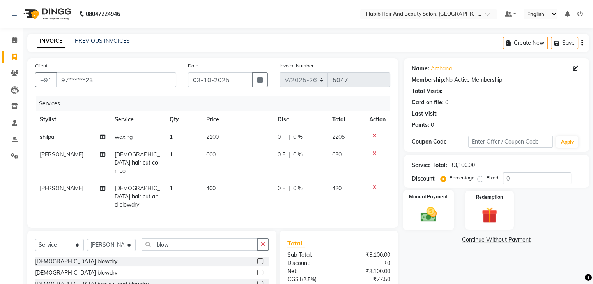
click at [436, 217] on img at bounding box center [428, 215] width 26 height 19
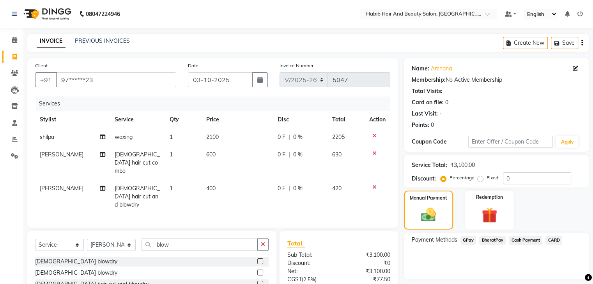
click at [489, 239] on span "BharatPay" at bounding box center [492, 240] width 26 height 9
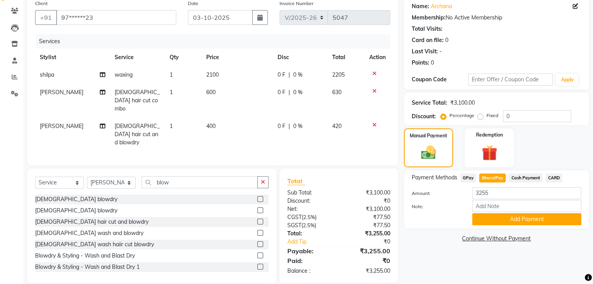
scroll to position [63, 0]
click at [513, 214] on button "Add Payment" at bounding box center [526, 219] width 109 height 12
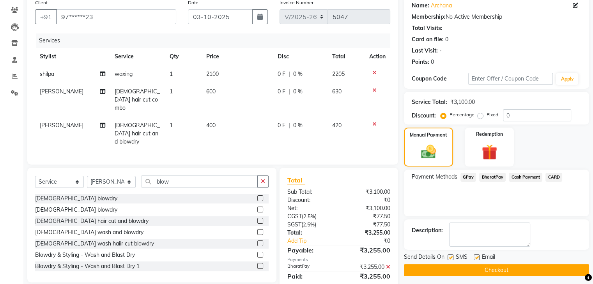
click at [517, 270] on button "Checkout" at bounding box center [496, 271] width 185 height 12
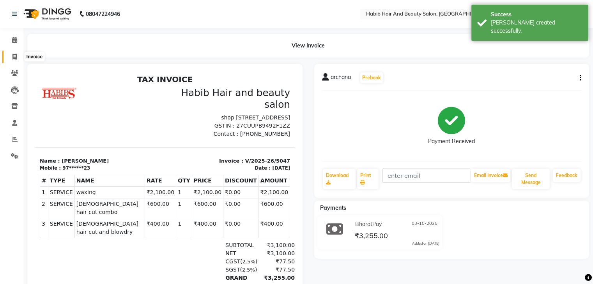
click at [12, 58] on icon at bounding box center [14, 57] width 4 height 6
select select "service"
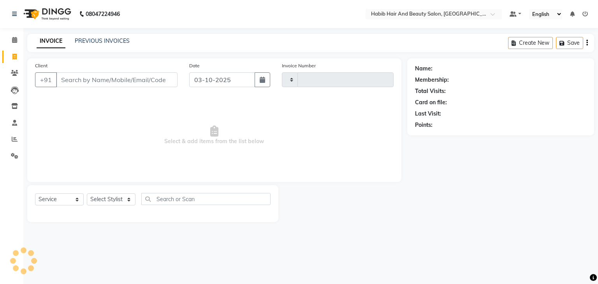
type input "5048"
select select "8362"
type input "9763606982"
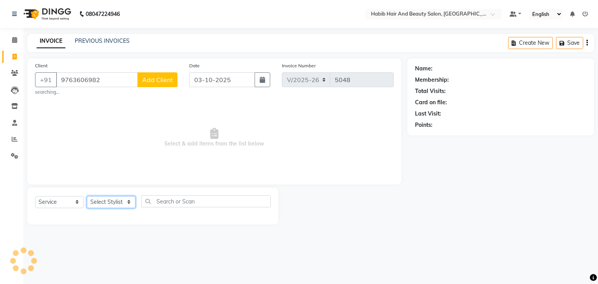
click at [130, 201] on select "Select Stylist akshay Avinash Debojit Manager Micheal sangeeta shilpa sujal Sur…" at bounding box center [111, 202] width 49 height 12
select select "82424"
click at [87, 197] on select "Select Stylist akshay Avinash Debojit Manager Micheal sangeeta shilpa sujal Sur…" at bounding box center [111, 202] width 49 height 12
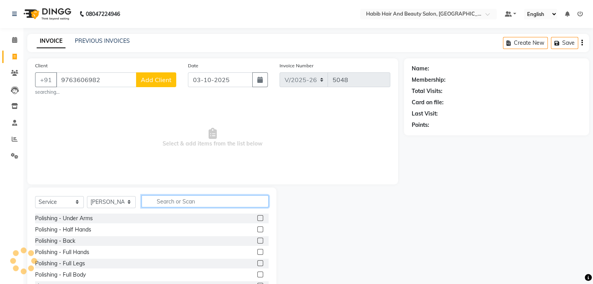
click at [164, 199] on input "text" at bounding box center [204, 202] width 127 height 12
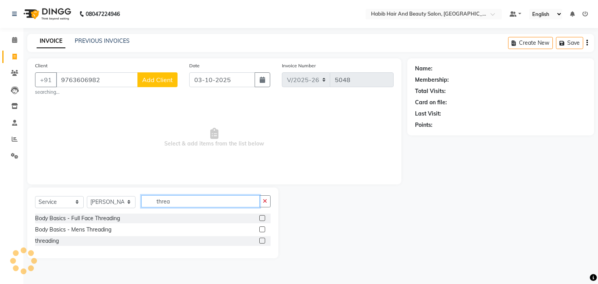
type input "threa"
click at [263, 241] on label at bounding box center [262, 241] width 6 height 6
click at [263, 241] on input "checkbox" at bounding box center [261, 241] width 5 height 5
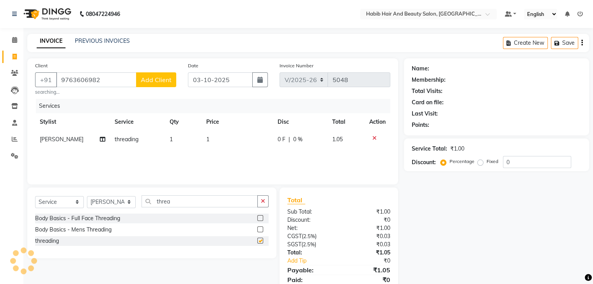
checkbox input "false"
click at [234, 142] on td "1" at bounding box center [236, 140] width 71 height 18
select select "82424"
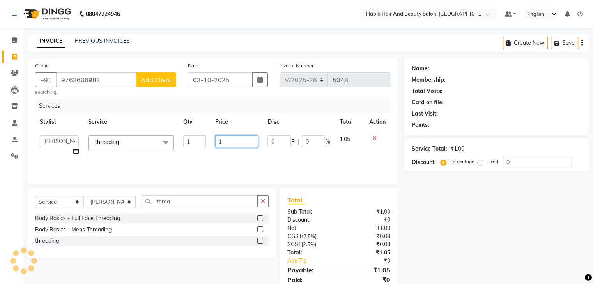
click at [234, 142] on input "1" at bounding box center [236, 142] width 43 height 12
type input "114"
click at [116, 88] on div "Client +91 9763606982 Add Client searching..." at bounding box center [105, 79] width 153 height 34
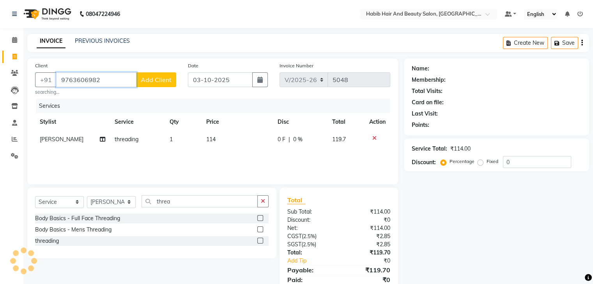
click at [112, 74] on input "9763606982" at bounding box center [96, 79] width 80 height 15
type input "9"
type input "9763606982"
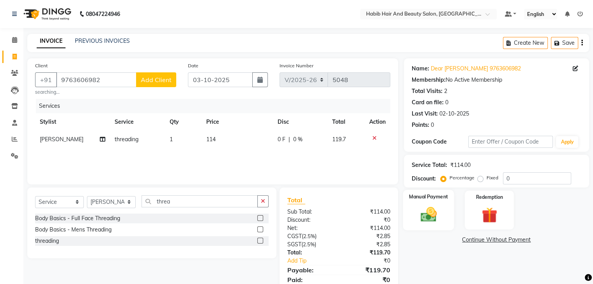
click at [423, 208] on img at bounding box center [428, 215] width 26 height 19
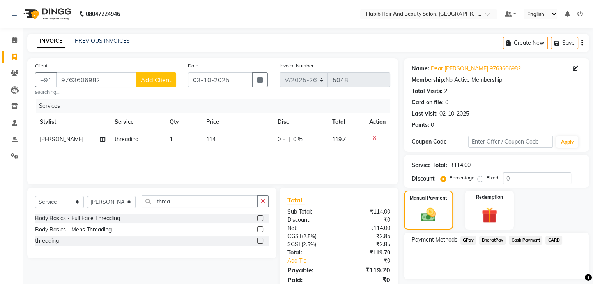
click at [522, 237] on span "Cash Payment" at bounding box center [525, 240] width 34 height 9
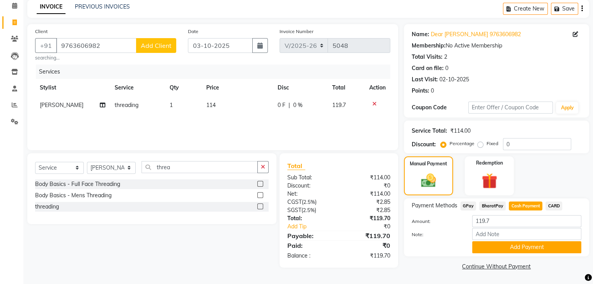
scroll to position [35, 0]
click at [524, 247] on button "Add Payment" at bounding box center [526, 248] width 109 height 12
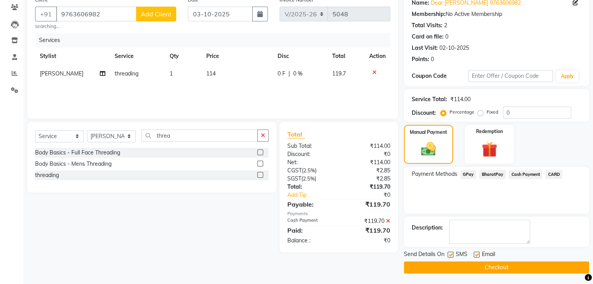
scroll to position [67, 0]
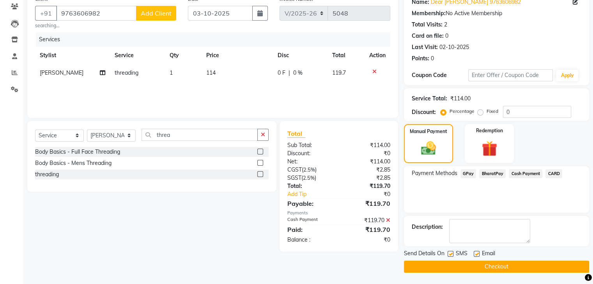
click at [517, 264] on button "Checkout" at bounding box center [496, 267] width 185 height 12
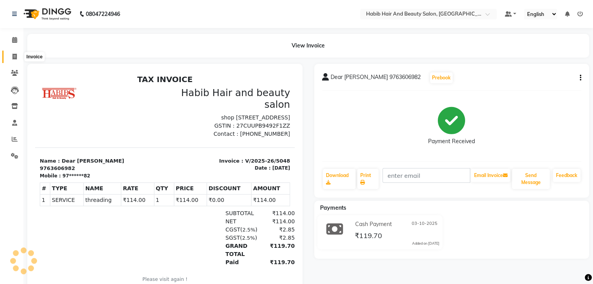
click at [12, 56] on icon at bounding box center [14, 57] width 4 height 6
select select "service"
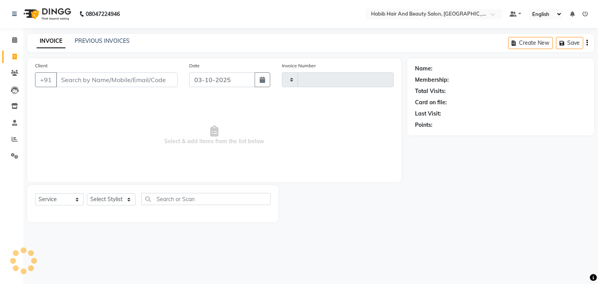
click at [93, 85] on input "Client" at bounding box center [117, 79] width 122 height 15
click at [73, 79] on input "Client" at bounding box center [117, 79] width 122 height 15
type input "9461649106"
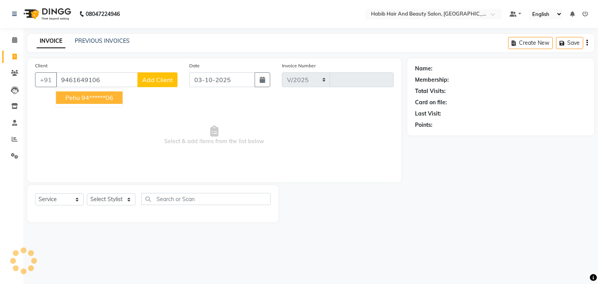
select select "8362"
type input "5049"
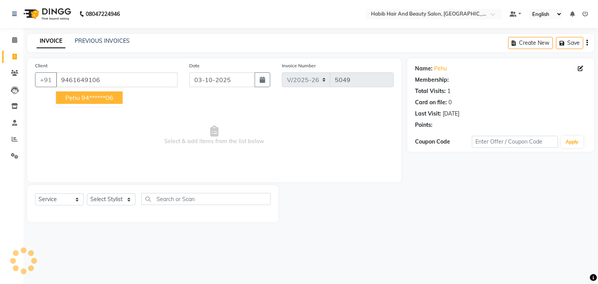
click at [102, 98] on ngb-highlight "94******06" at bounding box center [97, 98] width 32 height 8
type input "94******06"
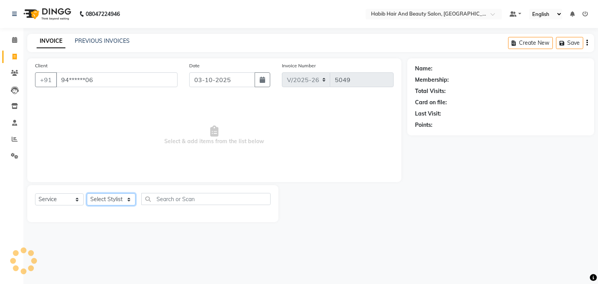
click at [128, 199] on select "Select Stylist" at bounding box center [111, 200] width 49 height 12
click at [128, 164] on span "Select & add items from the list below" at bounding box center [214, 136] width 359 height 78
click at [129, 198] on select "Select Stylist" at bounding box center [111, 200] width 49 height 12
select select "81159"
click at [87, 194] on select "Select Stylist akshay Avinash Debojit Manager Micheal sangeeta shilpa sujal Sur…" at bounding box center [111, 200] width 49 height 12
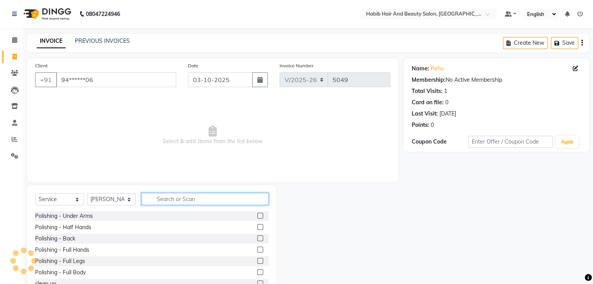
click at [168, 200] on input "text" at bounding box center [204, 199] width 127 height 12
type input "hair cut"
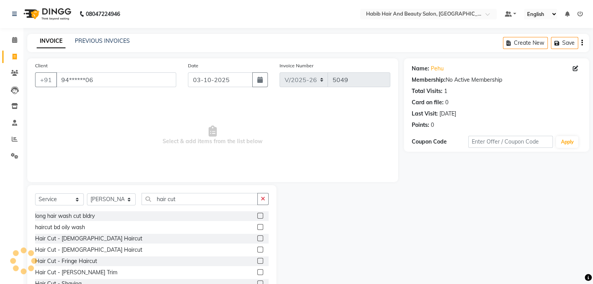
click at [257, 250] on label at bounding box center [260, 250] width 6 height 6
click at [257, 250] on input "checkbox" at bounding box center [259, 250] width 5 height 5
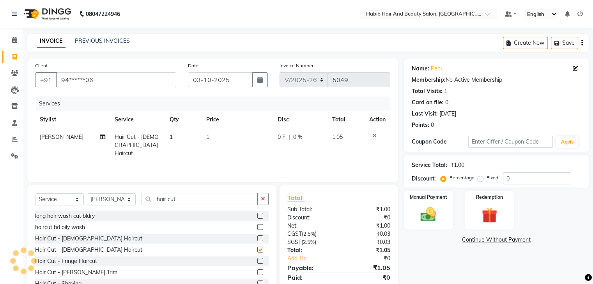
checkbox input "false"
click at [233, 137] on td "1" at bounding box center [236, 146] width 71 height 34
select select "81159"
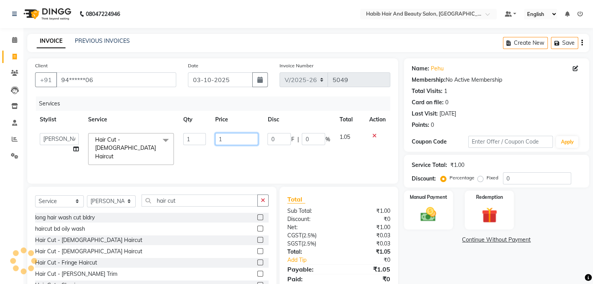
click at [233, 137] on input "1" at bounding box center [236, 139] width 43 height 12
type input "200"
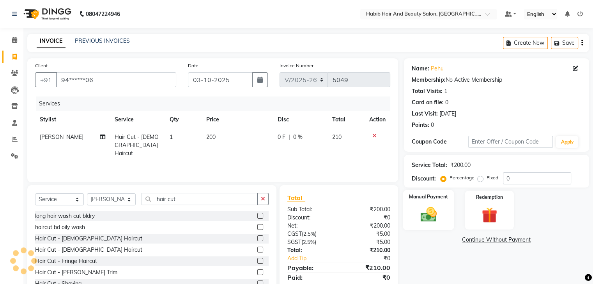
click at [427, 215] on img at bounding box center [428, 215] width 26 height 19
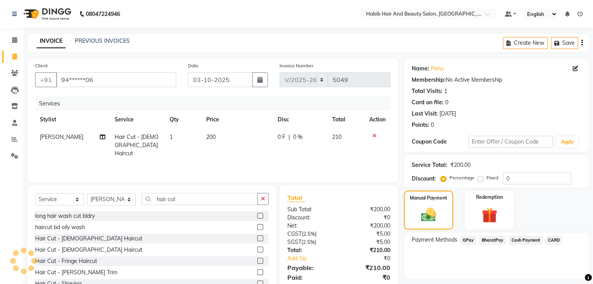
click at [524, 242] on span "Cash Payment" at bounding box center [525, 240] width 34 height 9
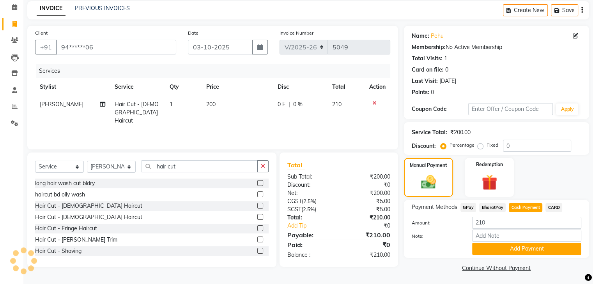
scroll to position [35, 0]
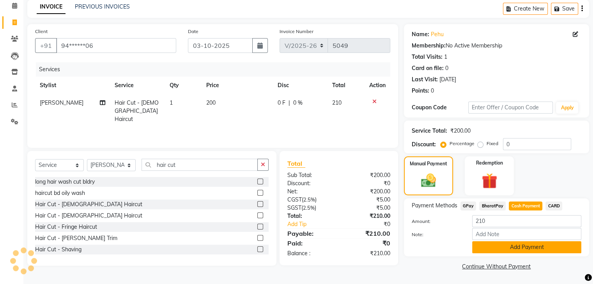
click at [545, 249] on button "Add Payment" at bounding box center [526, 248] width 109 height 12
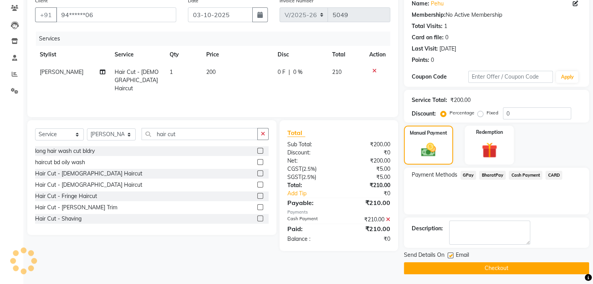
scroll to position [67, 0]
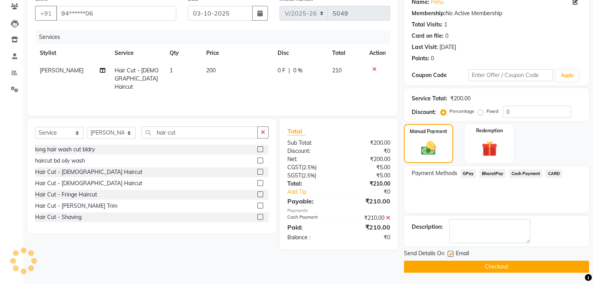
click at [508, 266] on button "Checkout" at bounding box center [496, 267] width 185 height 12
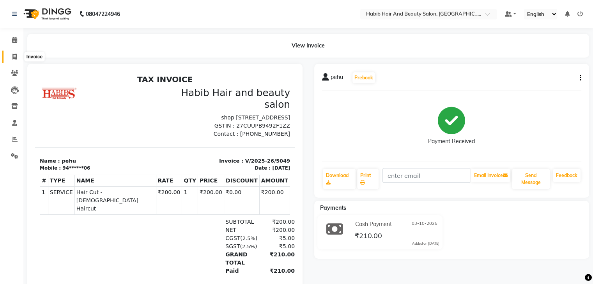
click at [14, 54] on icon at bounding box center [14, 57] width 4 height 6
select select "service"
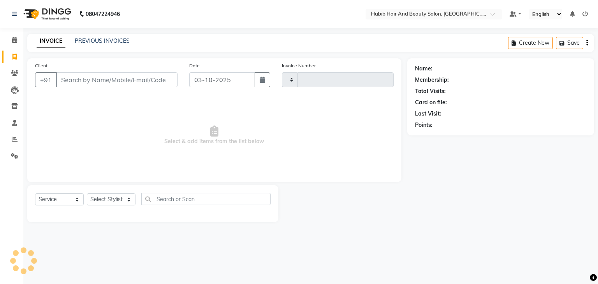
type input "5050"
select select "8362"
type input "9975698700"
click at [154, 77] on span "Add Client" at bounding box center [157, 80] width 31 height 8
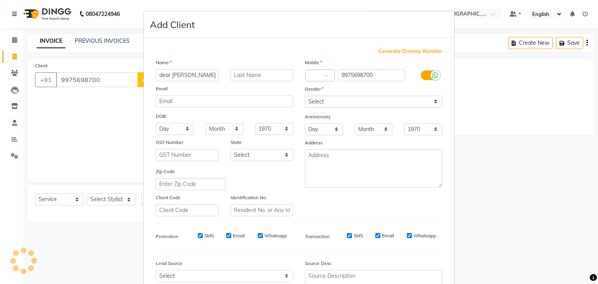
type input "dear clinte"
click at [332, 100] on select "Select Male Female Other Prefer Not To Say" at bounding box center [374, 102] width 138 height 12
select select "male"
click at [305, 96] on select "Select Male Female Other Prefer Not To Say" at bounding box center [374, 102] width 138 height 12
click at [293, 187] on div "Zip Code" at bounding box center [224, 179] width 149 height 23
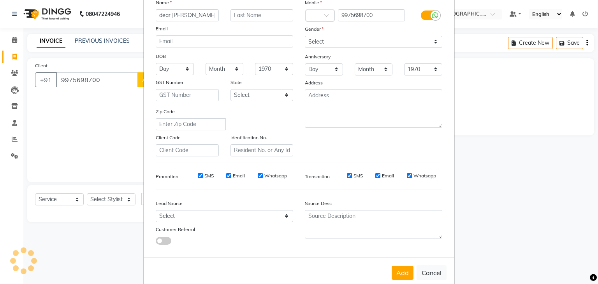
scroll to position [79, 0]
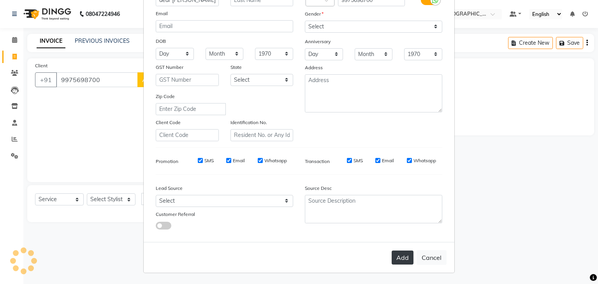
click at [403, 254] on button "Add" at bounding box center [403, 258] width 22 height 14
click at [432, 253] on button "Cancel" at bounding box center [432, 258] width 30 height 15
select select
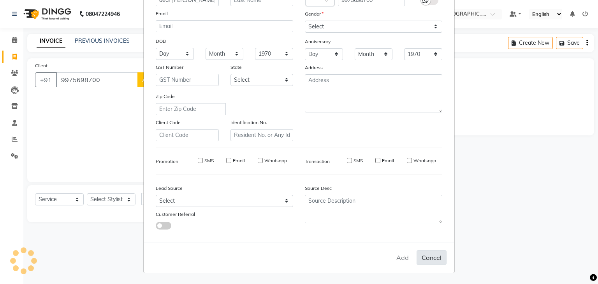
select select
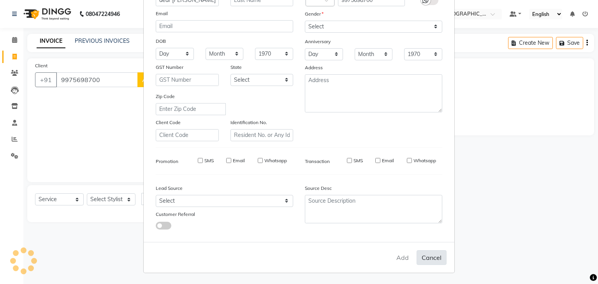
checkbox input "false"
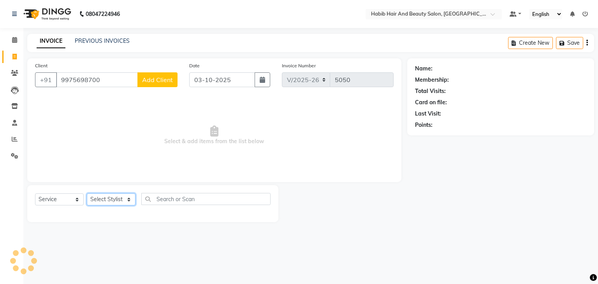
click at [127, 196] on select "Select Stylist" at bounding box center [111, 200] width 49 height 12
click at [110, 76] on input "9975698700" at bounding box center [97, 79] width 82 height 15
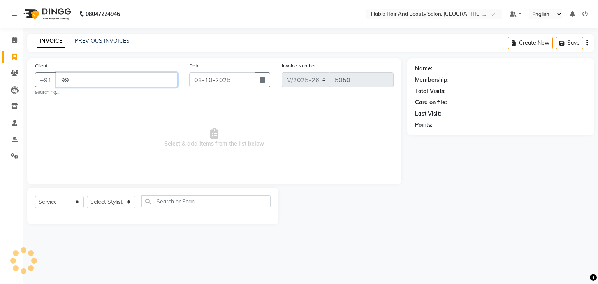
type input "9"
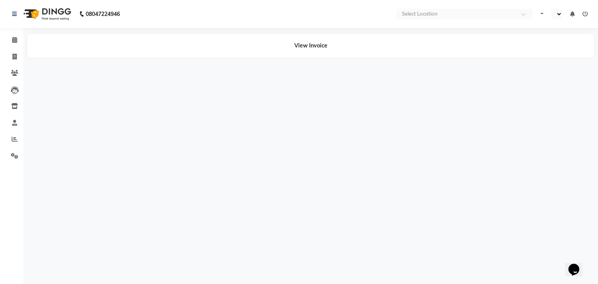
select select "en"
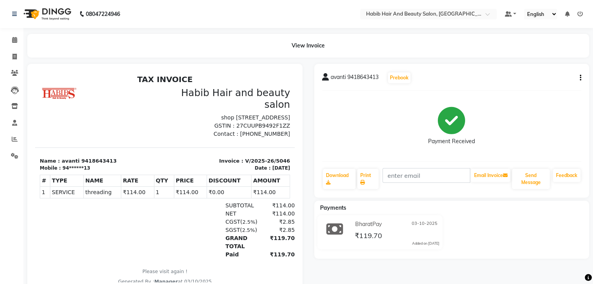
click at [581, 78] on div "avanti 9418643413 Prebook Payment Received Download Print Email Invoice Send Me…" at bounding box center [451, 131] width 275 height 134
click at [577, 78] on button "button" at bounding box center [578, 78] width 5 height 8
click at [548, 73] on div "Cancel Invoice" at bounding box center [548, 73] width 39 height 10
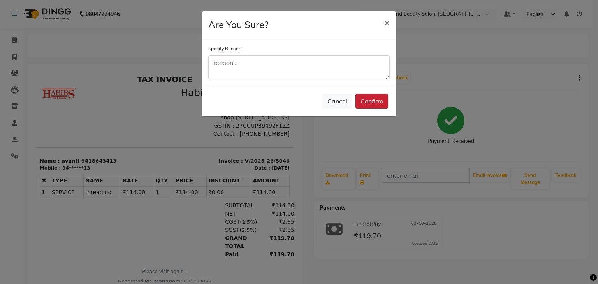
click at [371, 102] on button "Confirm" at bounding box center [372, 101] width 33 height 15
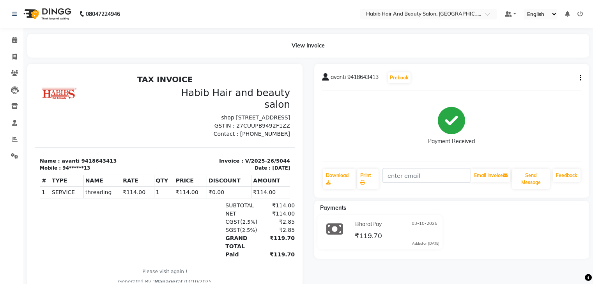
click at [580, 78] on icon "button" at bounding box center [580, 78] width 2 height 0
click at [545, 75] on div "Cancel Invoice" at bounding box center [548, 73] width 39 height 10
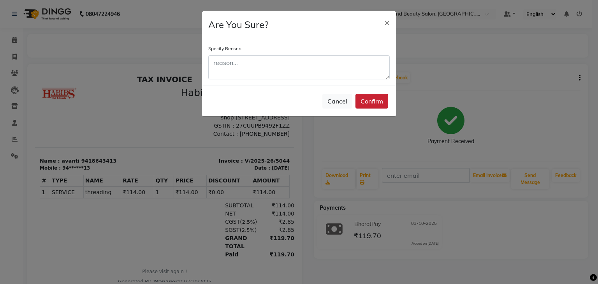
click at [365, 100] on button "Confirm" at bounding box center [372, 101] width 33 height 15
